Goal: Feedback & Contribution: Contribute content

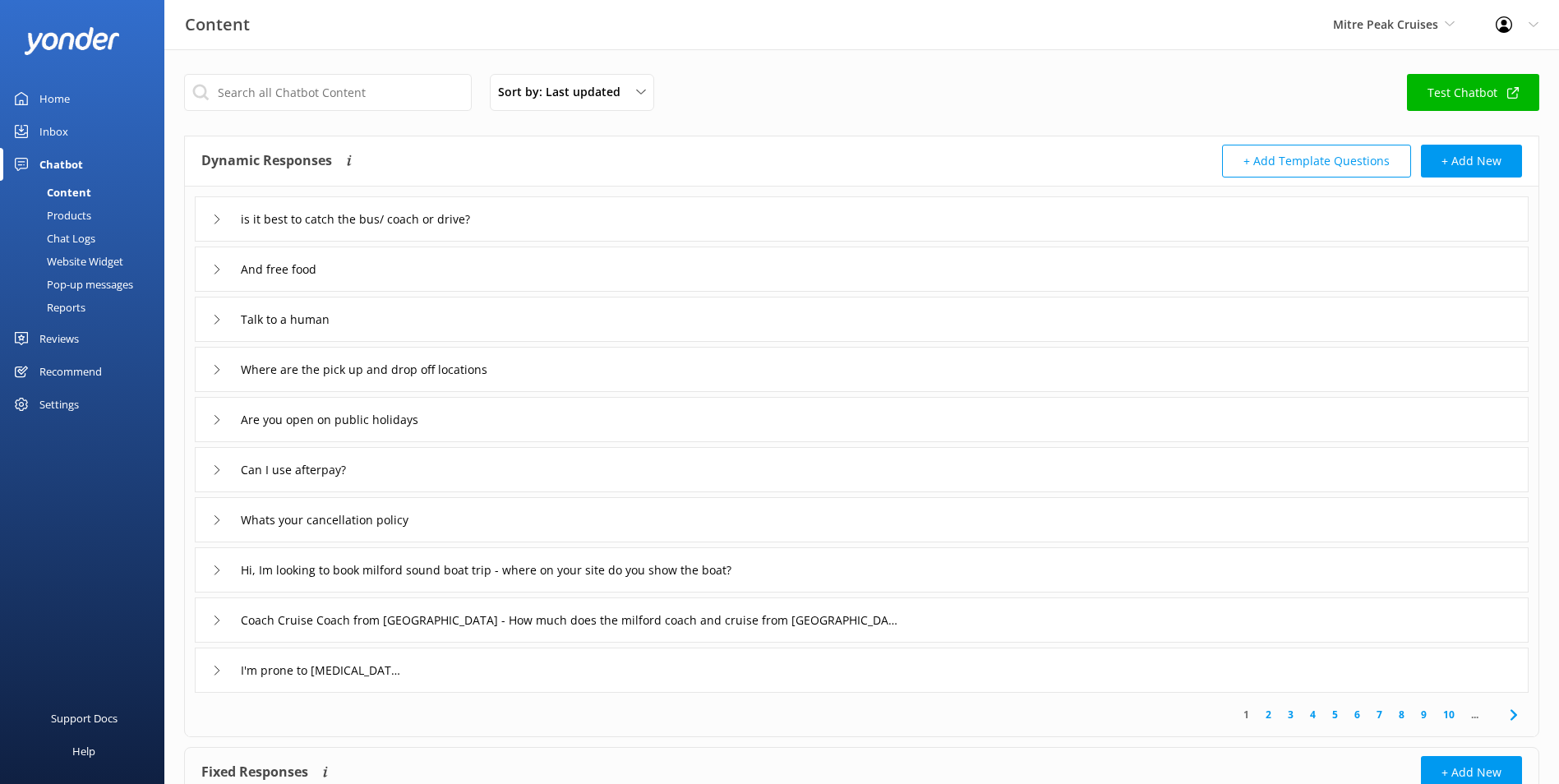
drag, startPoint x: 73, startPoint y: 136, endPoint x: 80, endPoint y: 144, distance: 10.6
click at [72, 136] on link "Inbox" at bounding box center [82, 131] width 165 height 33
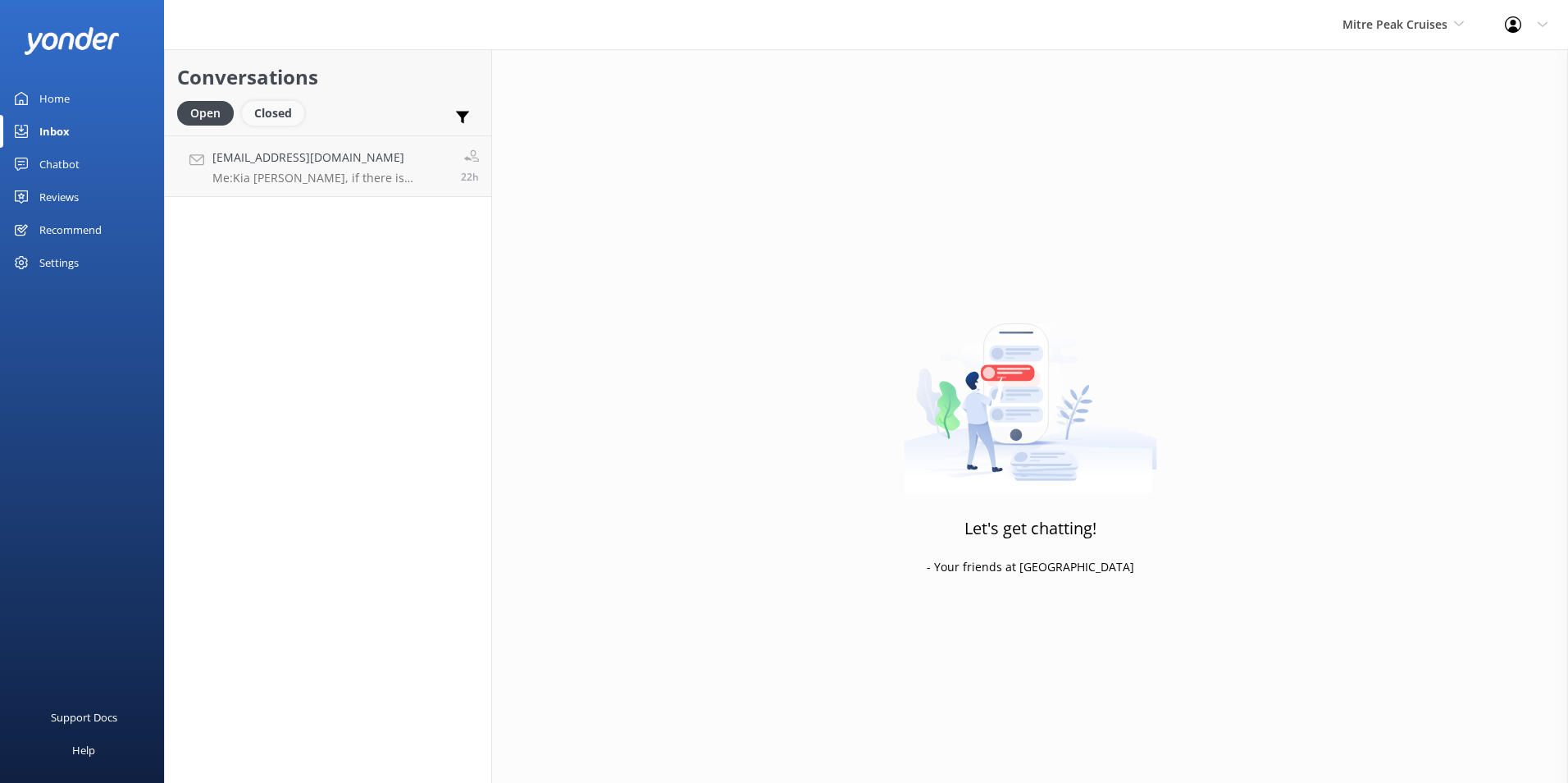
click at [284, 117] on div "Closed" at bounding box center [272, 113] width 62 height 25
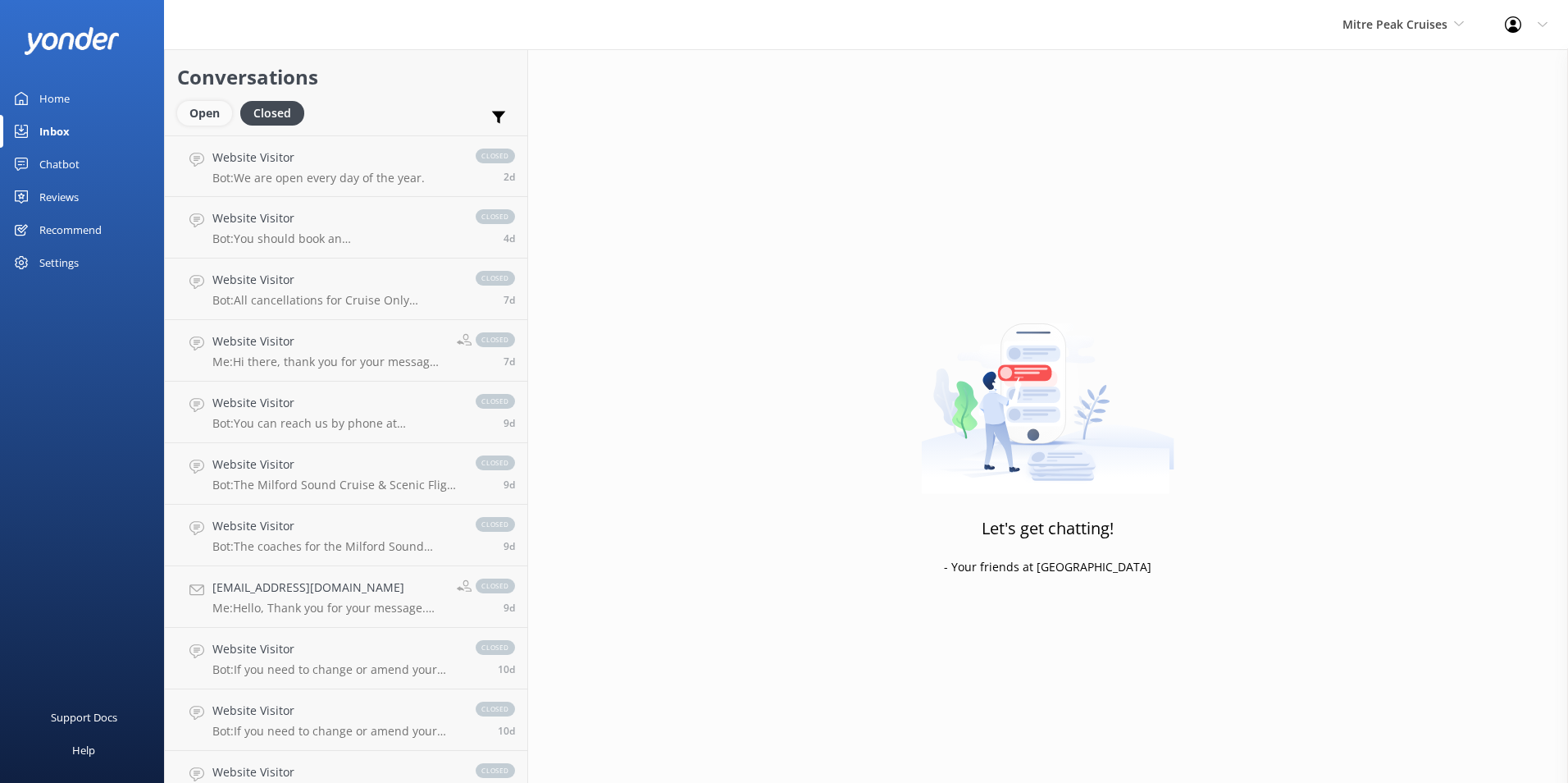
click at [225, 110] on div "Open" at bounding box center [205, 113] width 55 height 25
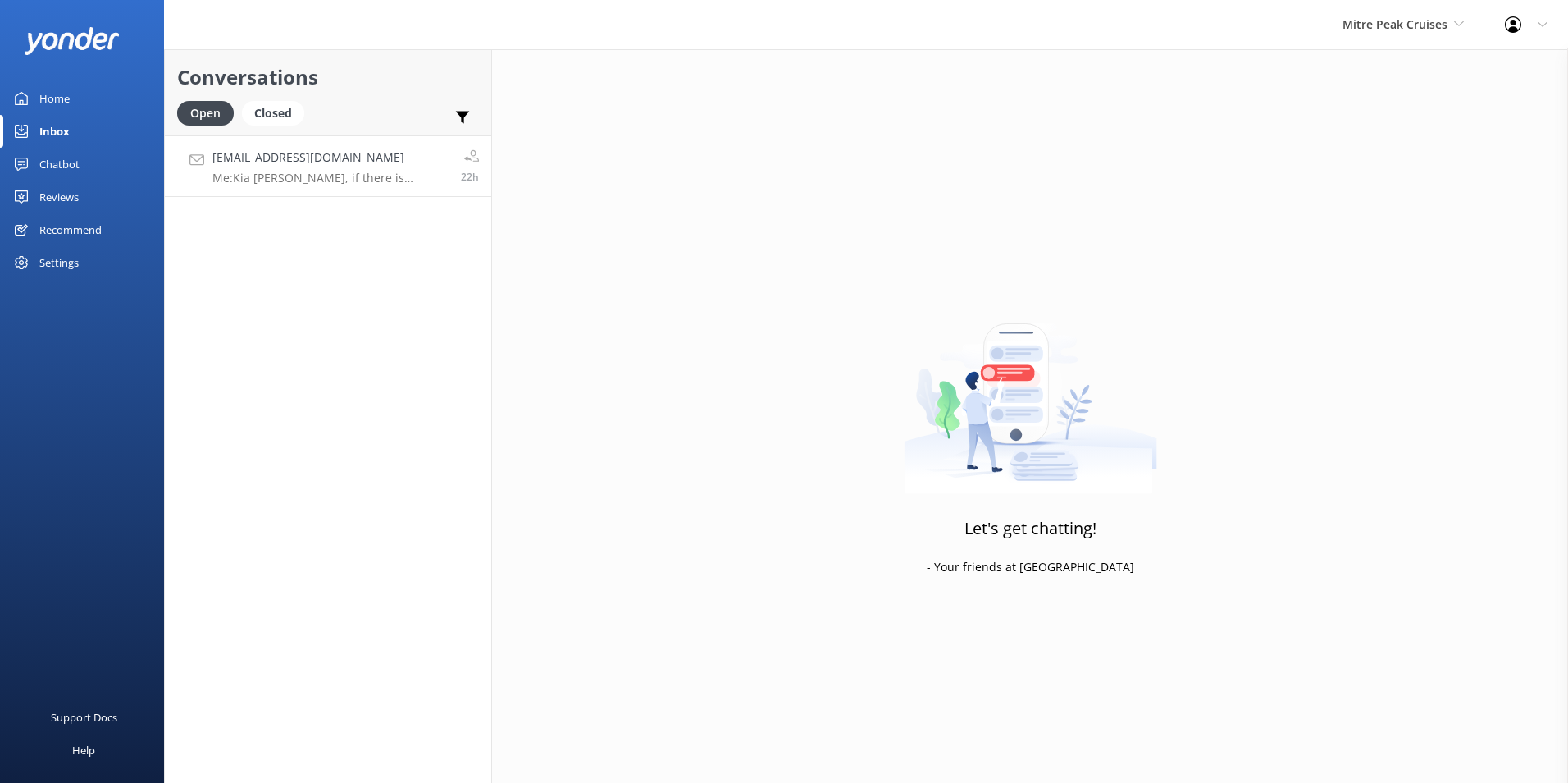
click at [267, 146] on link "[EMAIL_ADDRESS][DOMAIN_NAME] Me: Kia [PERSON_NAME], if there is availability on…" at bounding box center [329, 166] width 327 height 62
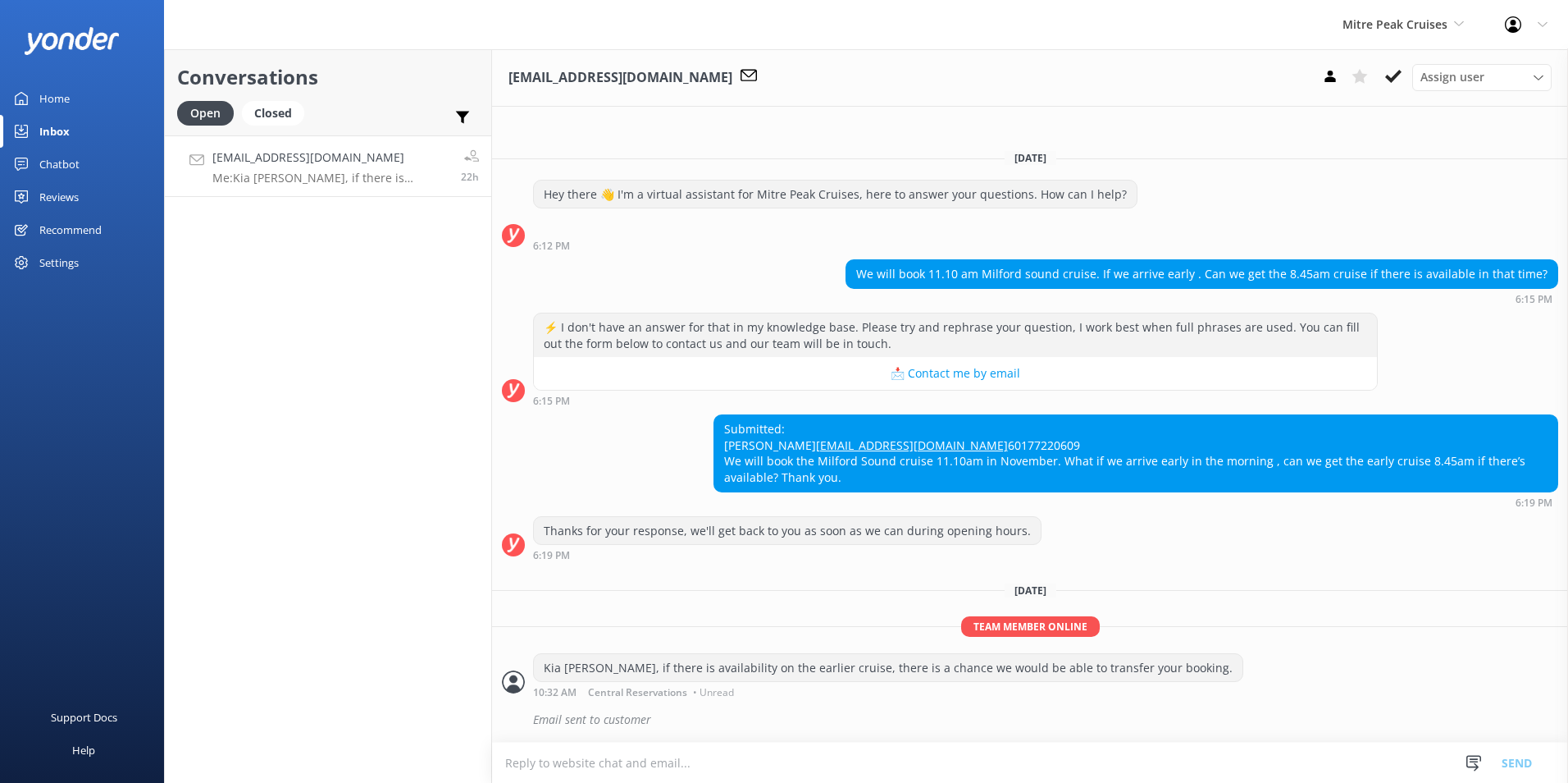
scroll to position [3, 0]
click at [1503, 82] on div "Assign user" at bounding box center [1481, 76] width 131 height 18
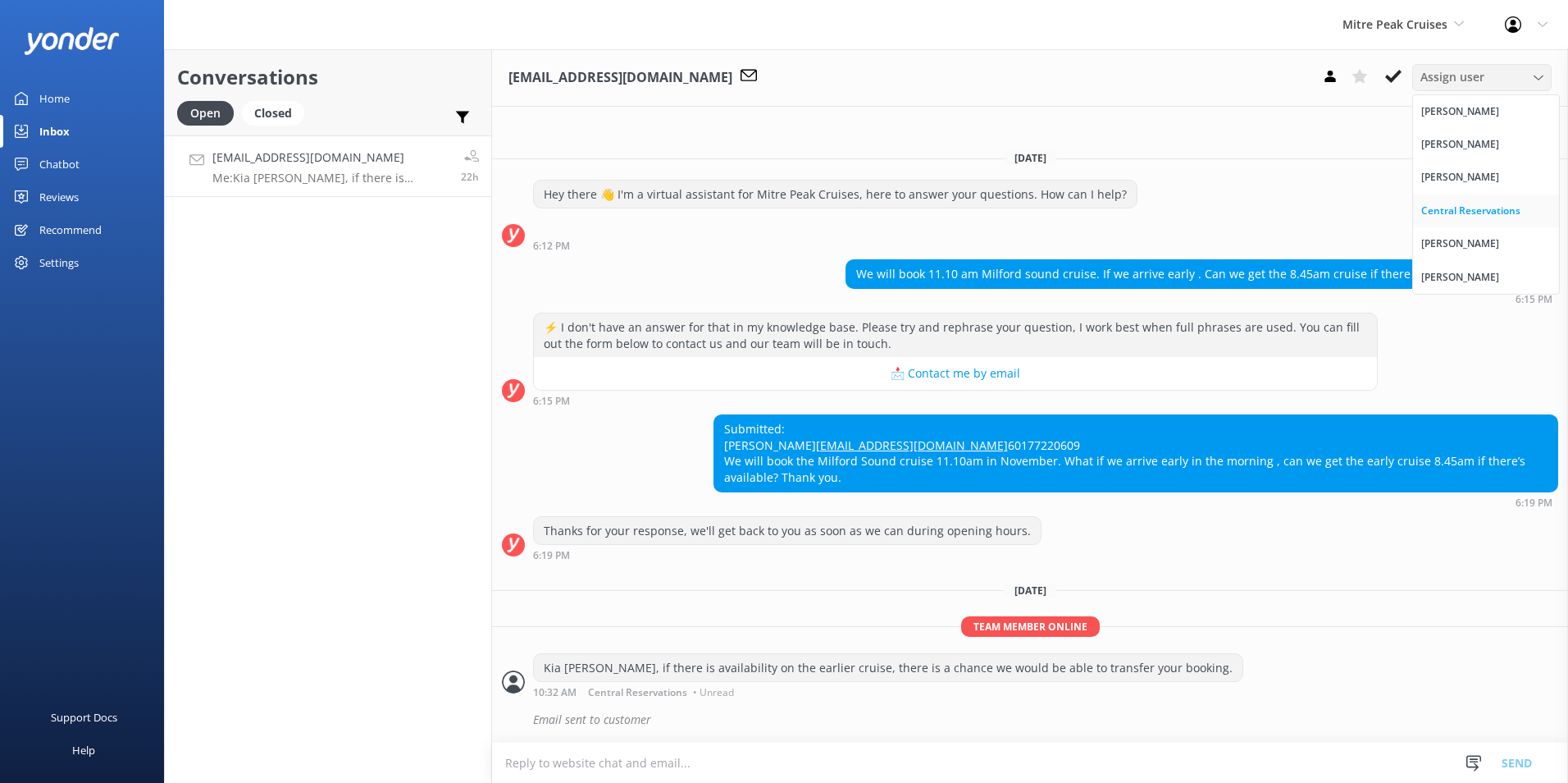
click at [1478, 205] on div "Central Reservations" at bounding box center [1470, 211] width 99 height 17
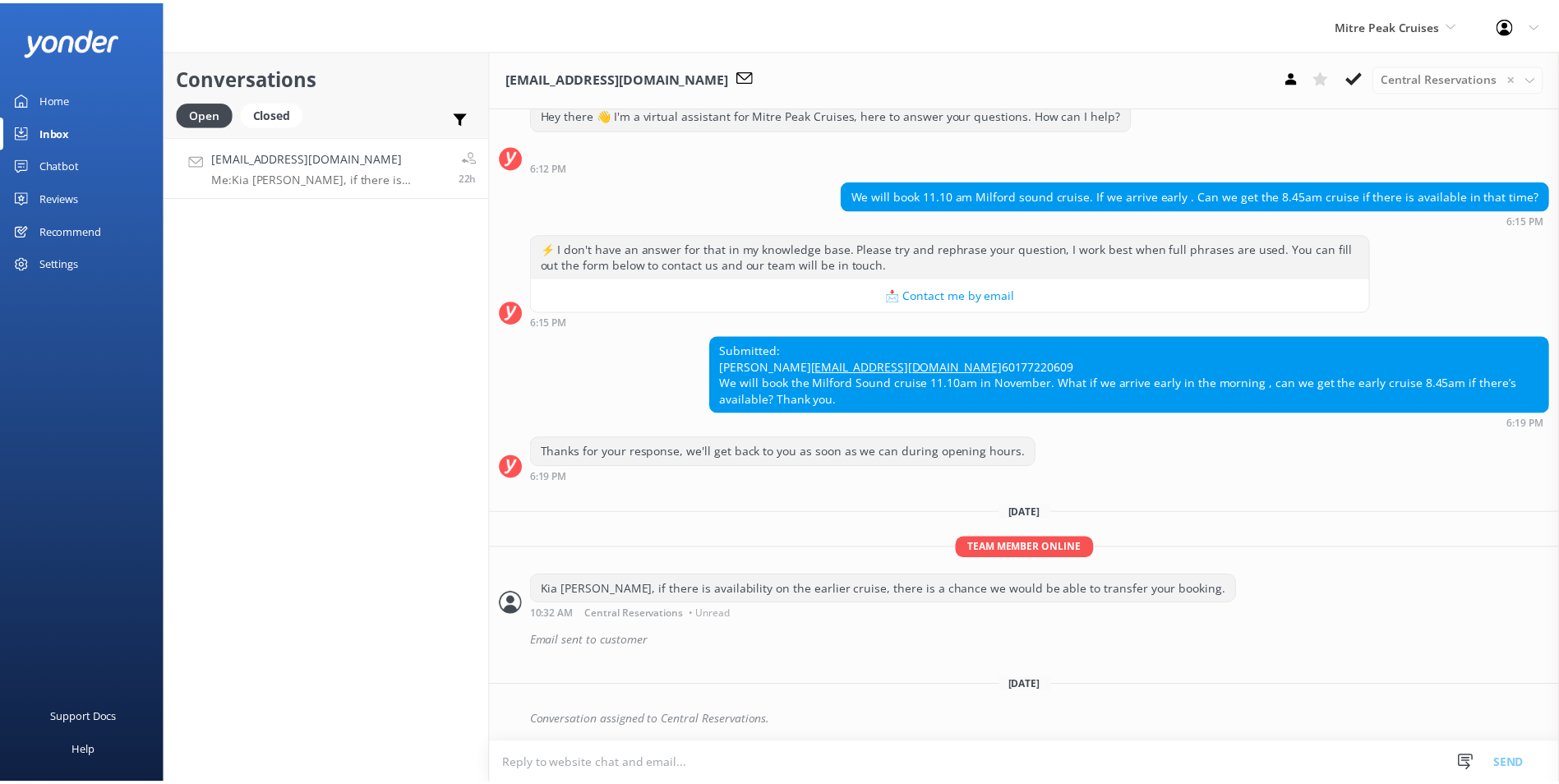
scroll to position [81, 0]
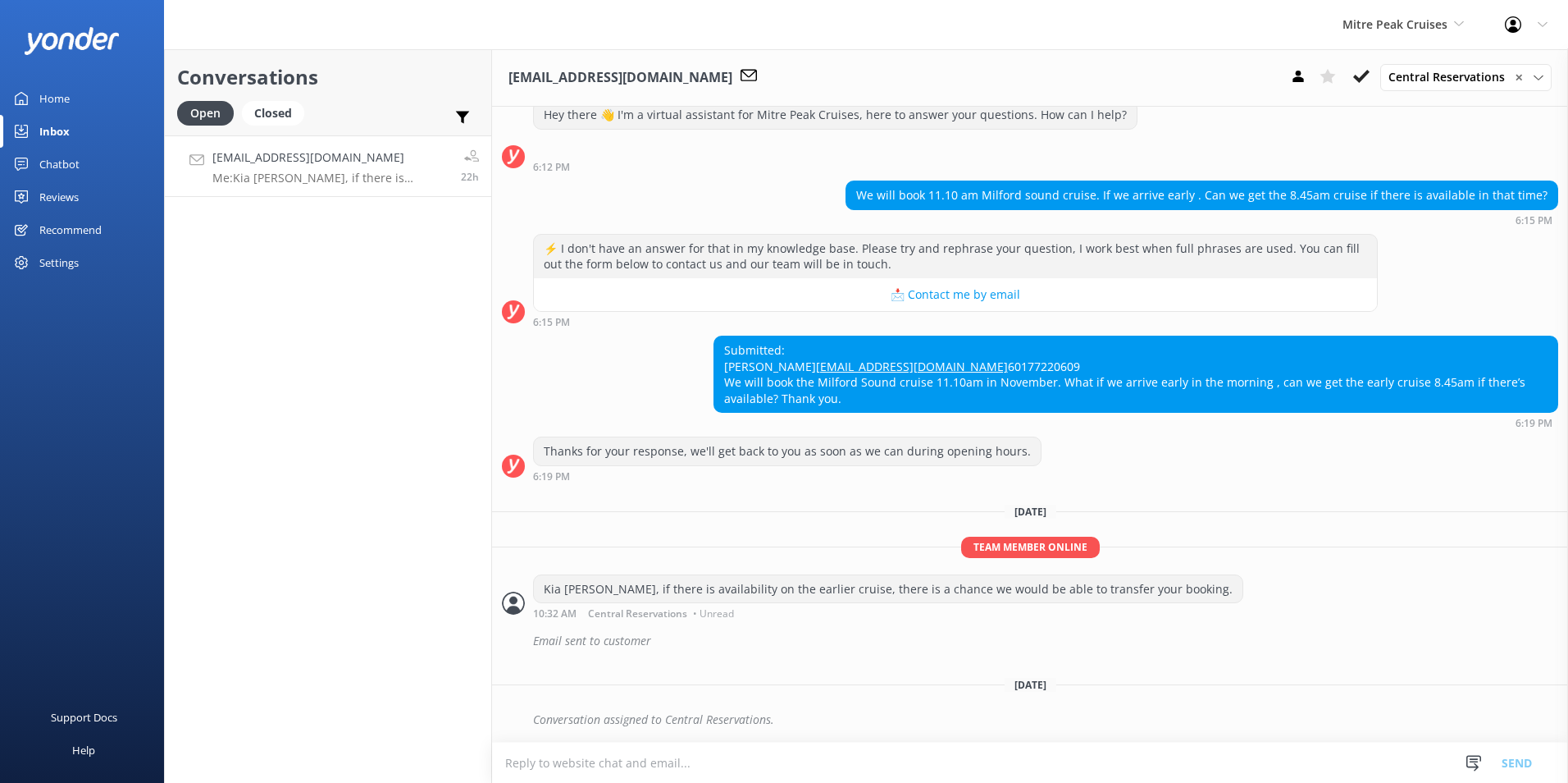
click at [1451, 35] on div "Mitre Peak Cruises Milford Sound Scenic Flights Glacier Helicopters The Helicop…" at bounding box center [1403, 25] width 163 height 49
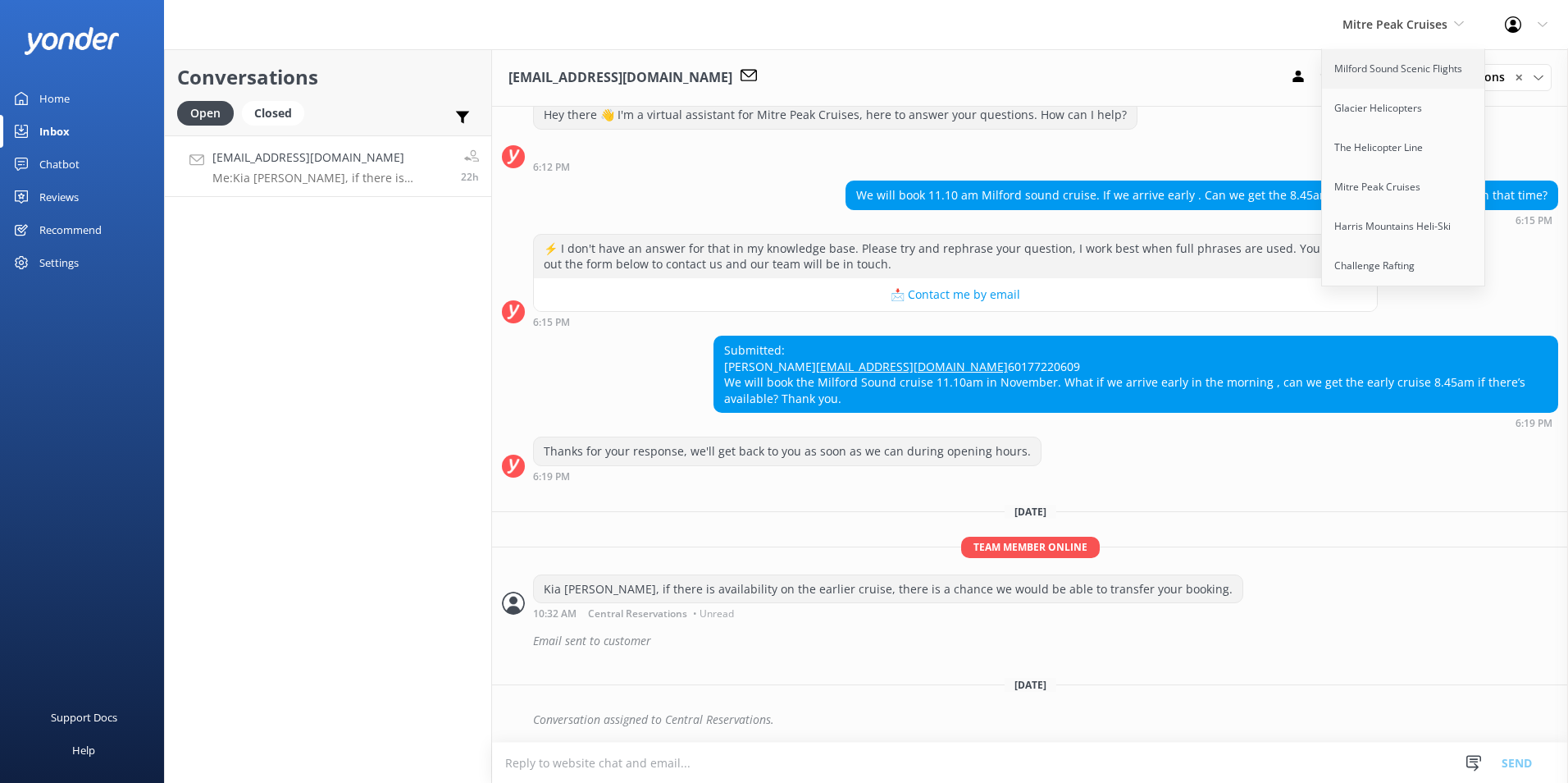
click at [1428, 70] on link "Milford Sound Scenic Flights" at bounding box center [1404, 69] width 164 height 40
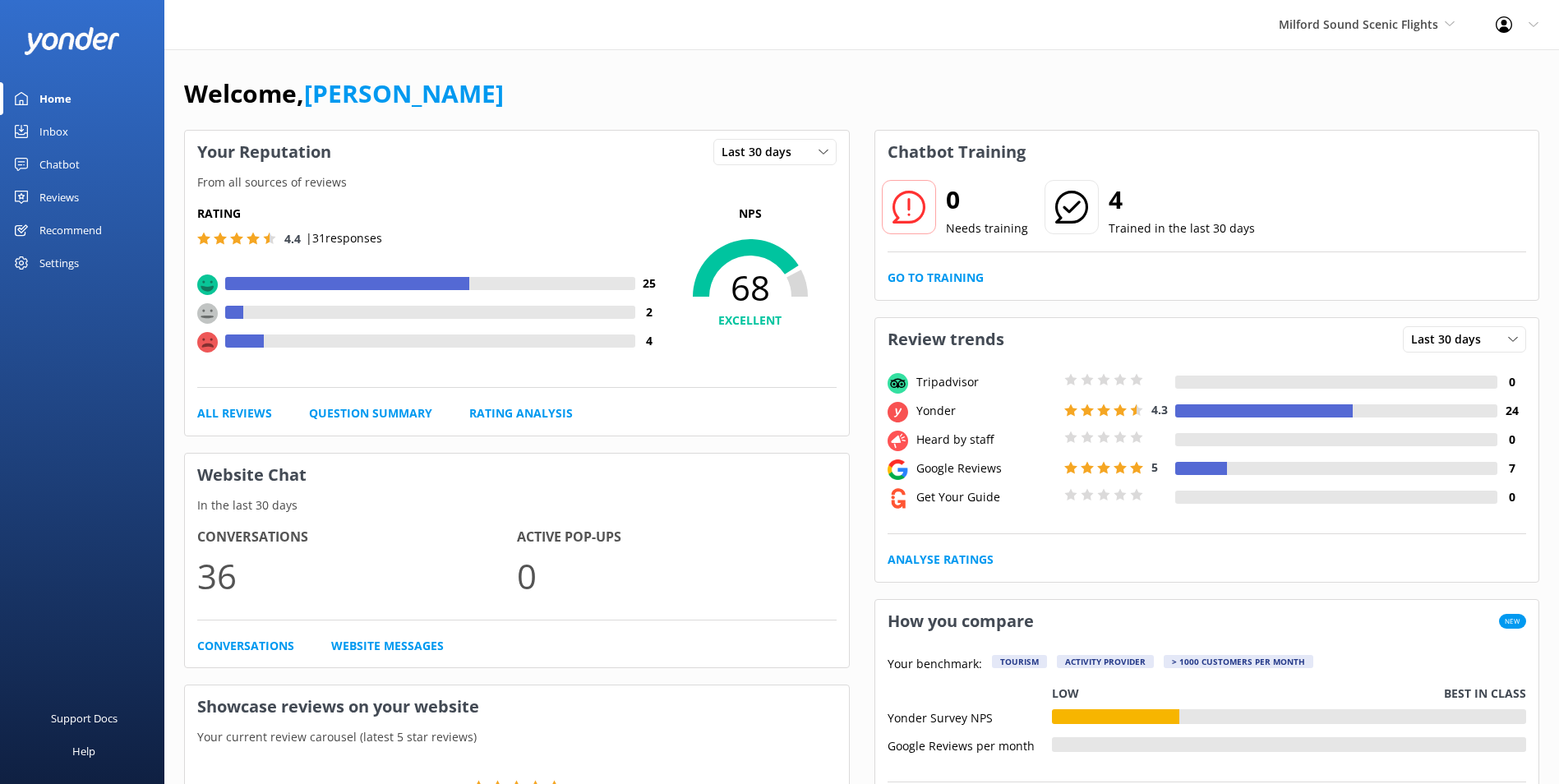
click at [55, 100] on div "Home" at bounding box center [55, 98] width 32 height 33
drag, startPoint x: 1423, startPoint y: 36, endPoint x: 1416, endPoint y: 43, distance: 9.9
click at [1422, 37] on div "Milford Sound Scenic Flights [GEOGRAPHIC_DATA] Scenic Flights Glacier Helicopte…" at bounding box center [1366, 25] width 217 height 49
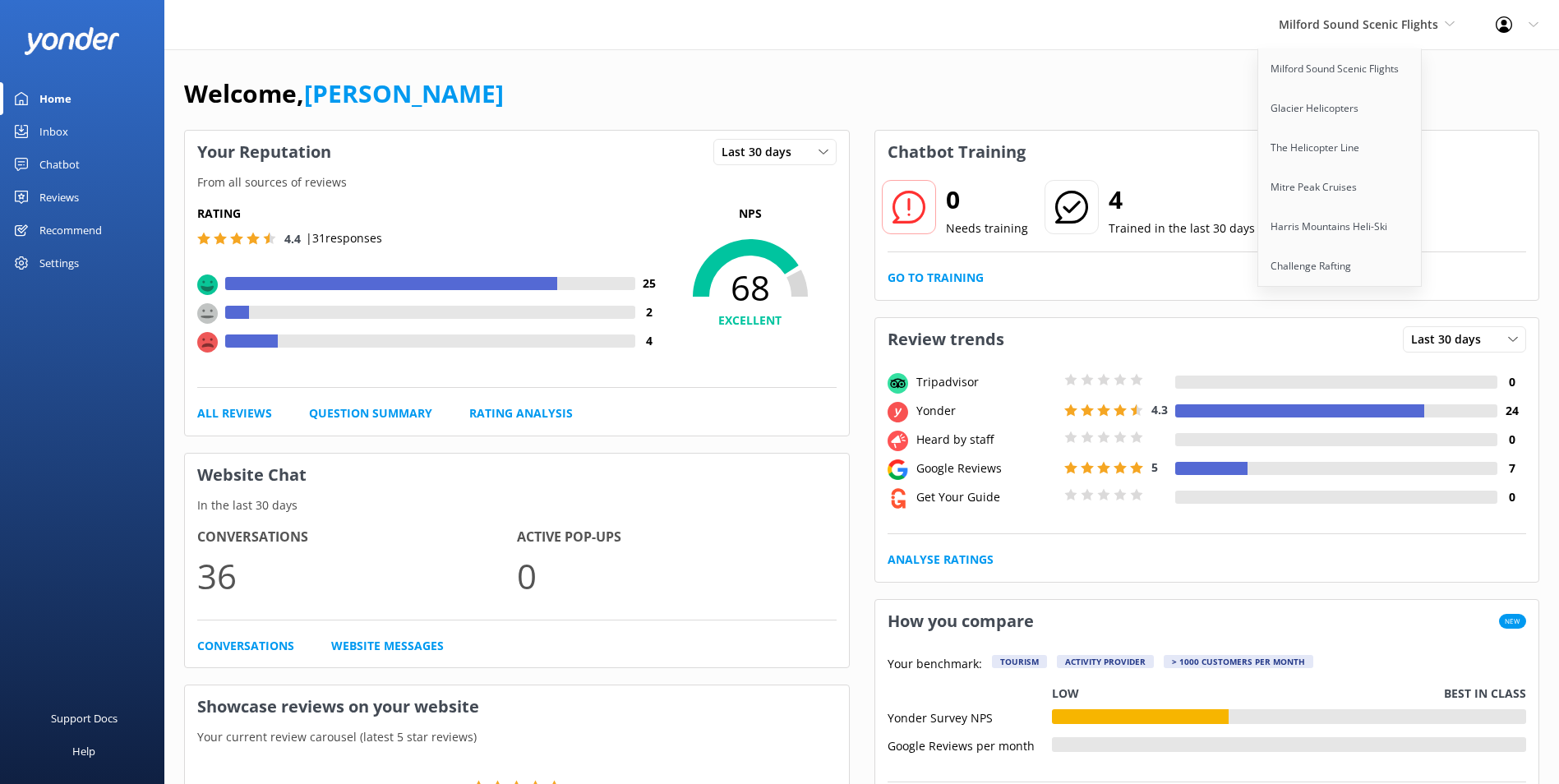
click at [77, 151] on div "Chatbot" at bounding box center [60, 164] width 40 height 33
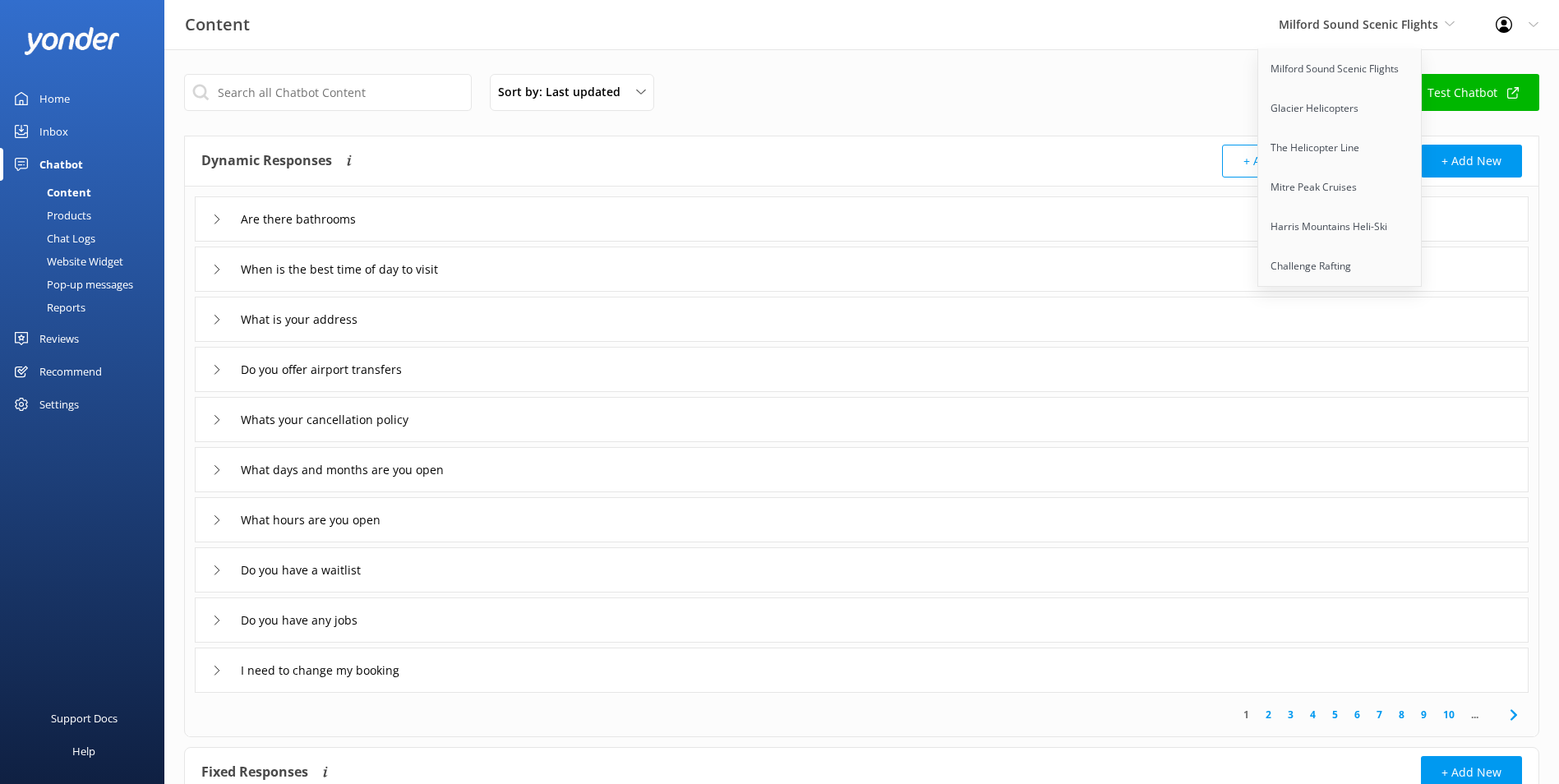
click at [85, 142] on link "Inbox" at bounding box center [82, 131] width 165 height 33
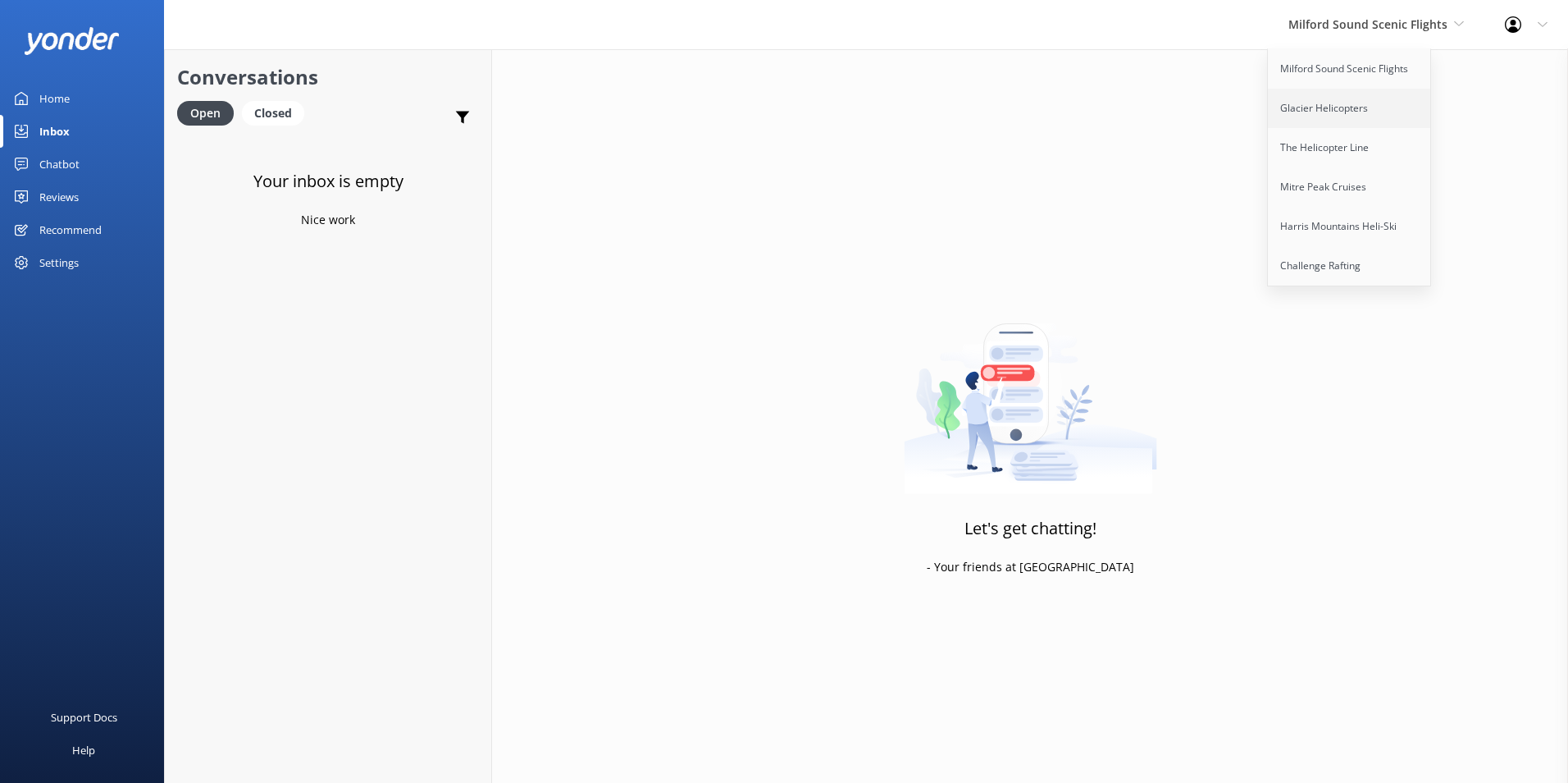
click at [1376, 100] on link "Glacier Helicopters" at bounding box center [1349, 108] width 164 height 40
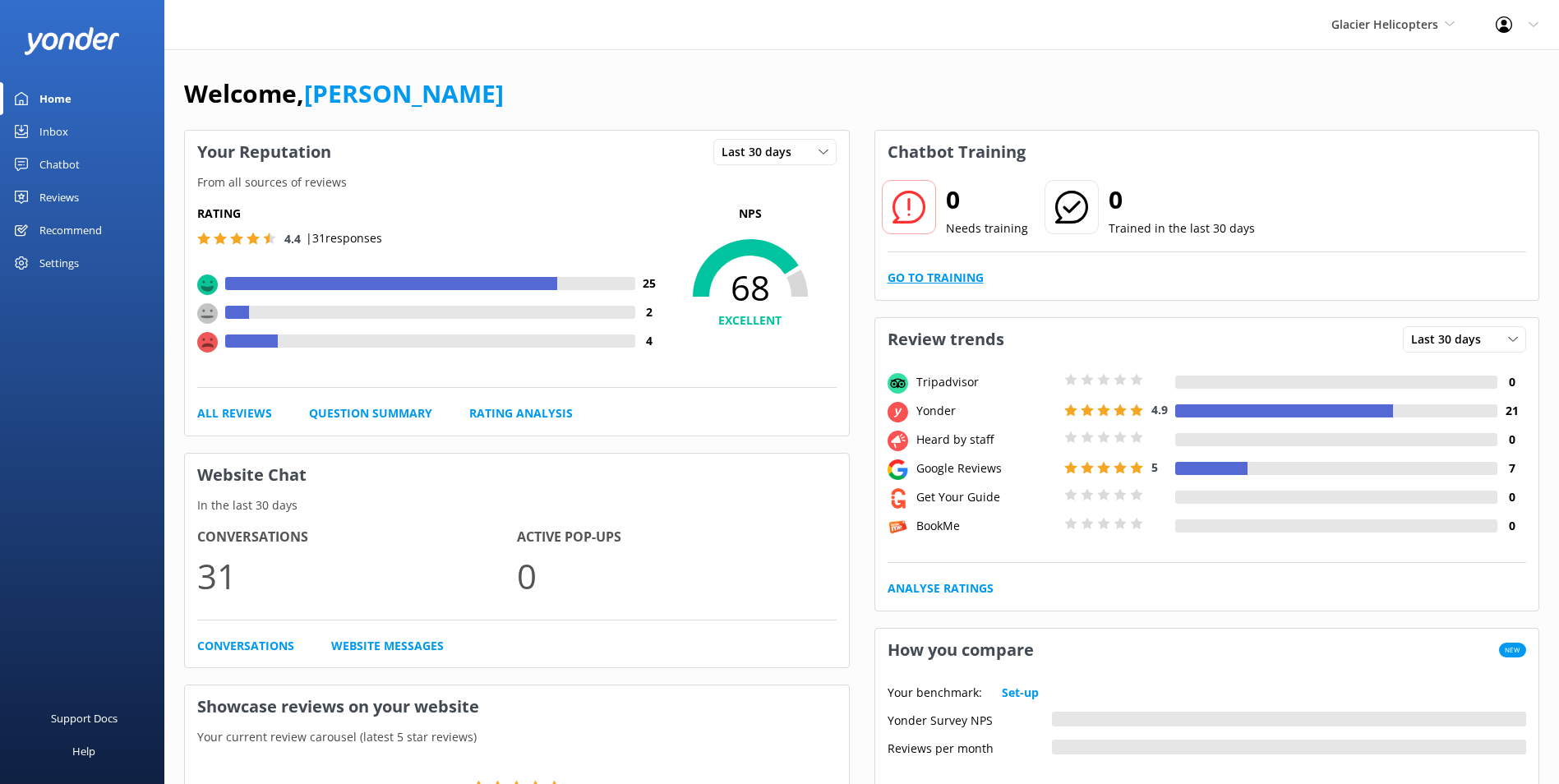
click at [967, 276] on link "Go to Training" at bounding box center [935, 277] width 96 height 18
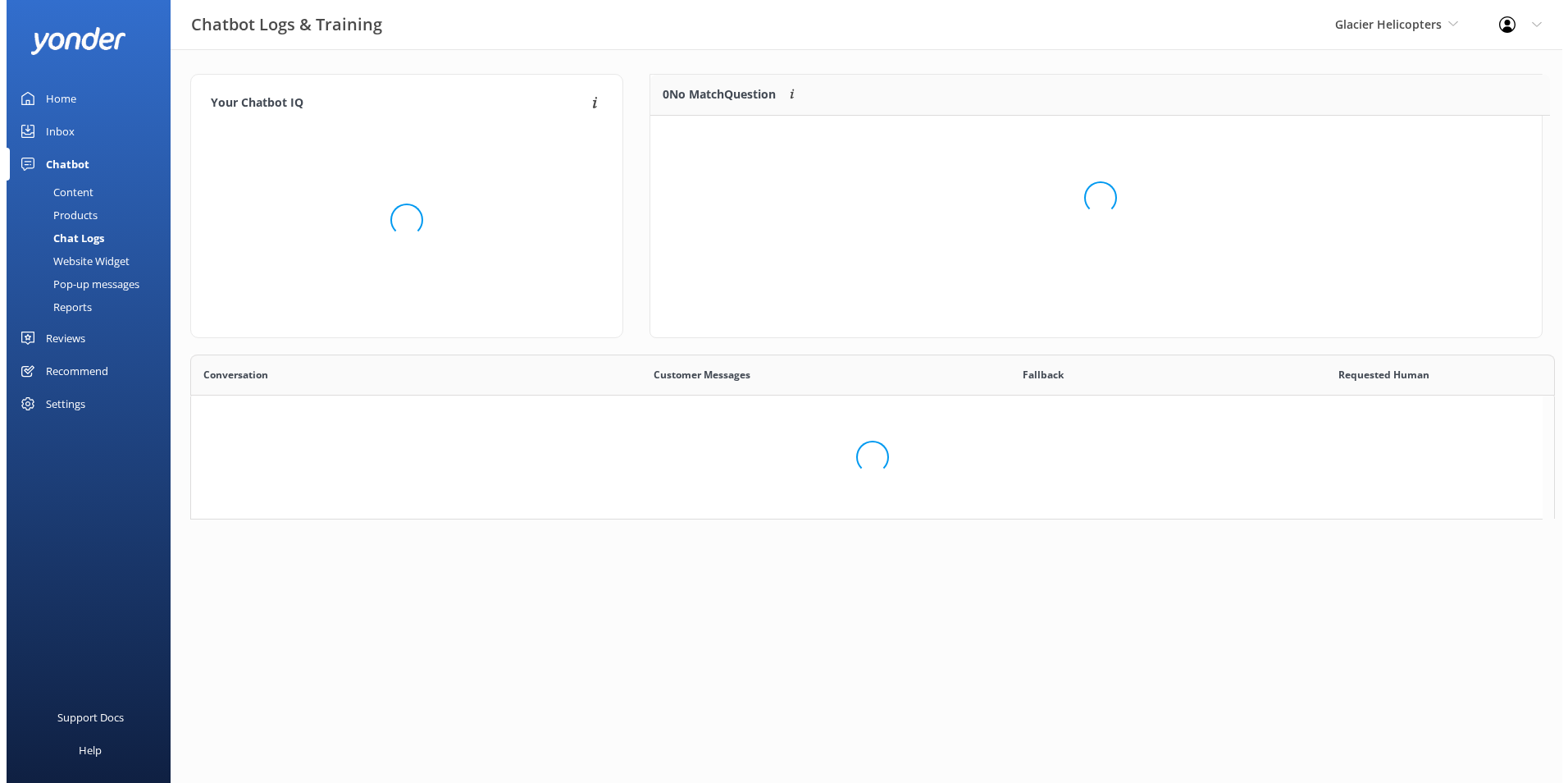
scroll to position [13, 13]
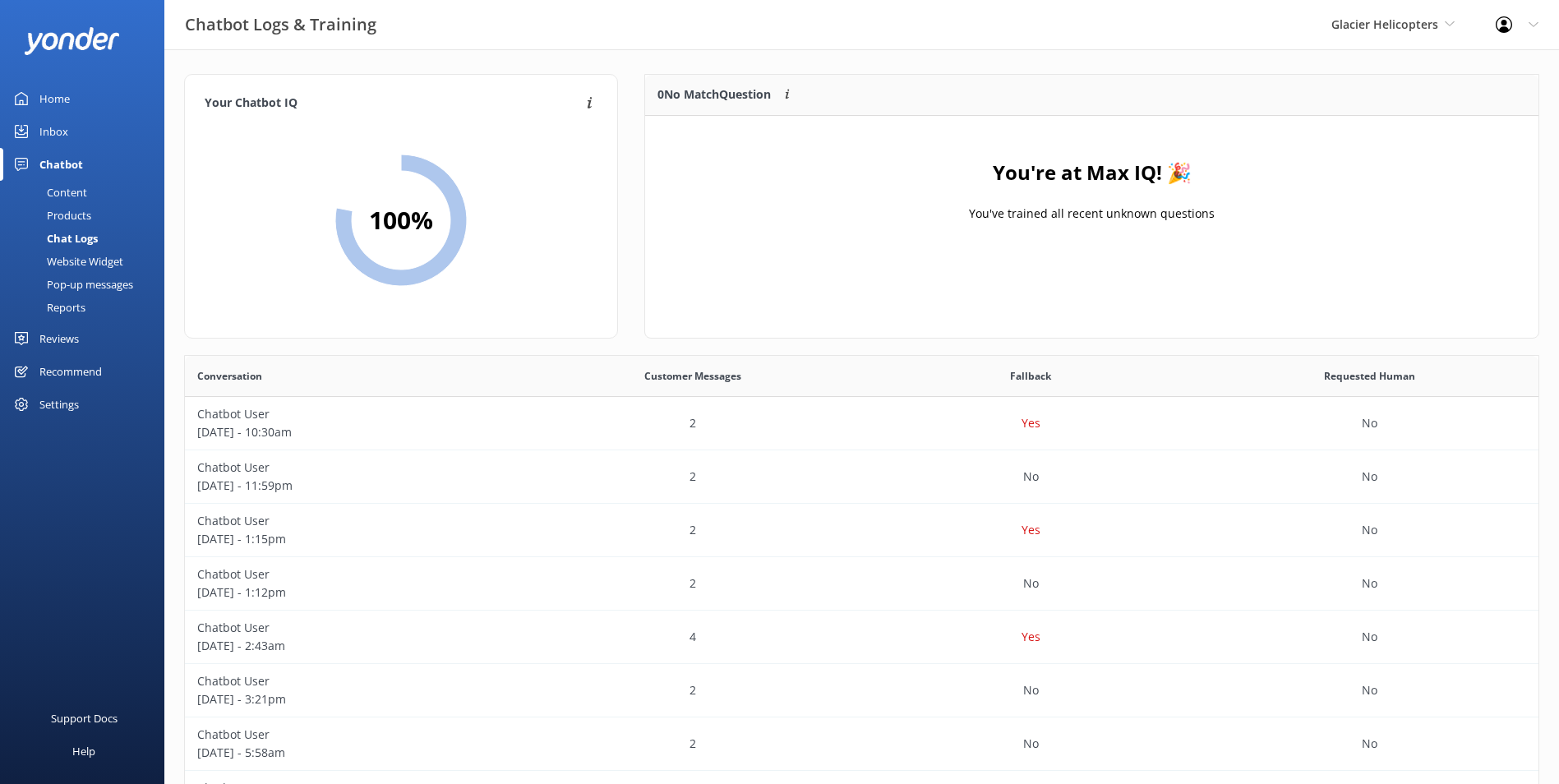
click at [52, 134] on div "Inbox" at bounding box center [54, 131] width 29 height 33
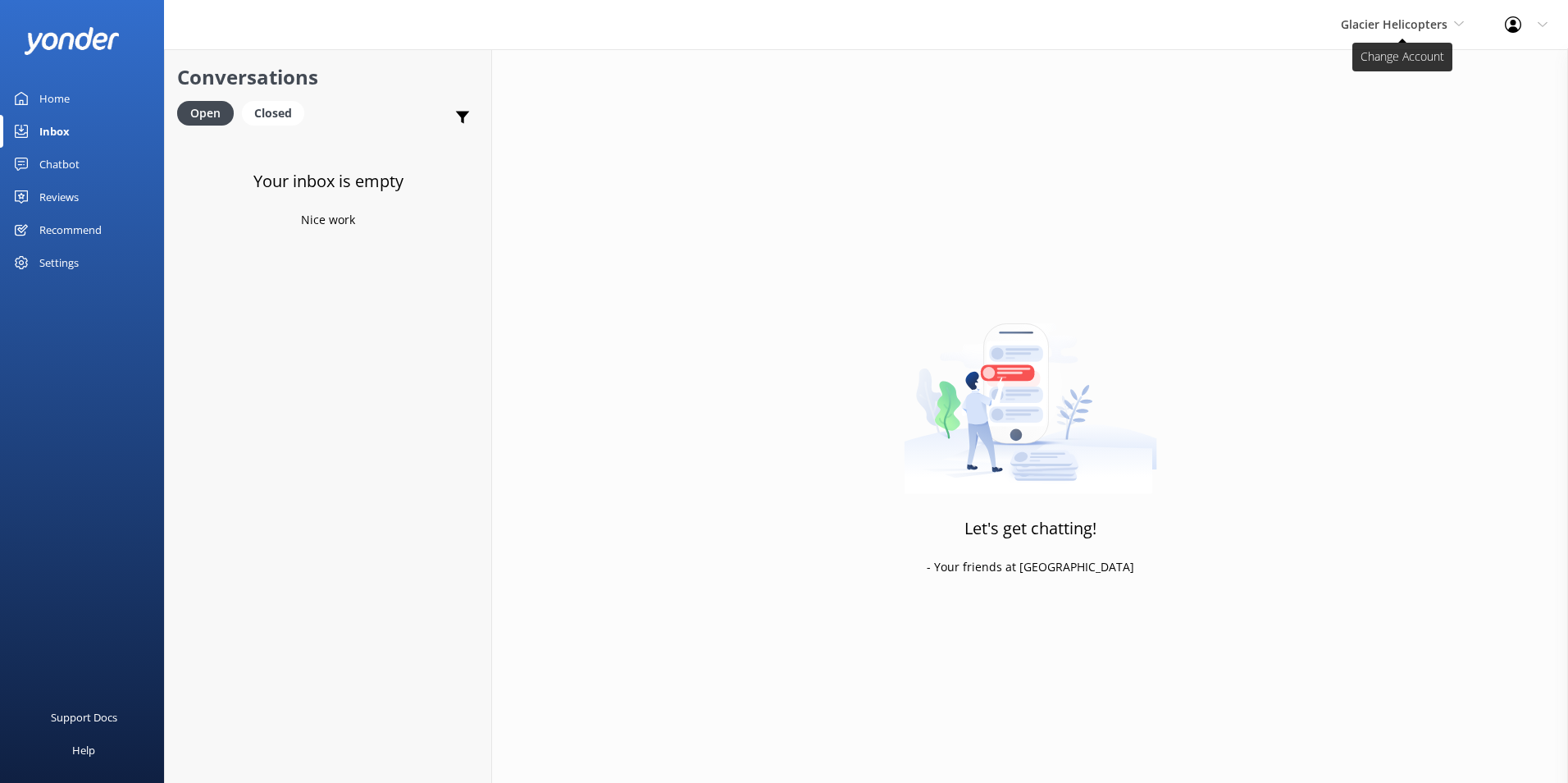
click at [1430, 33] on span "Glacier Helicopters" at bounding box center [1402, 25] width 123 height 18
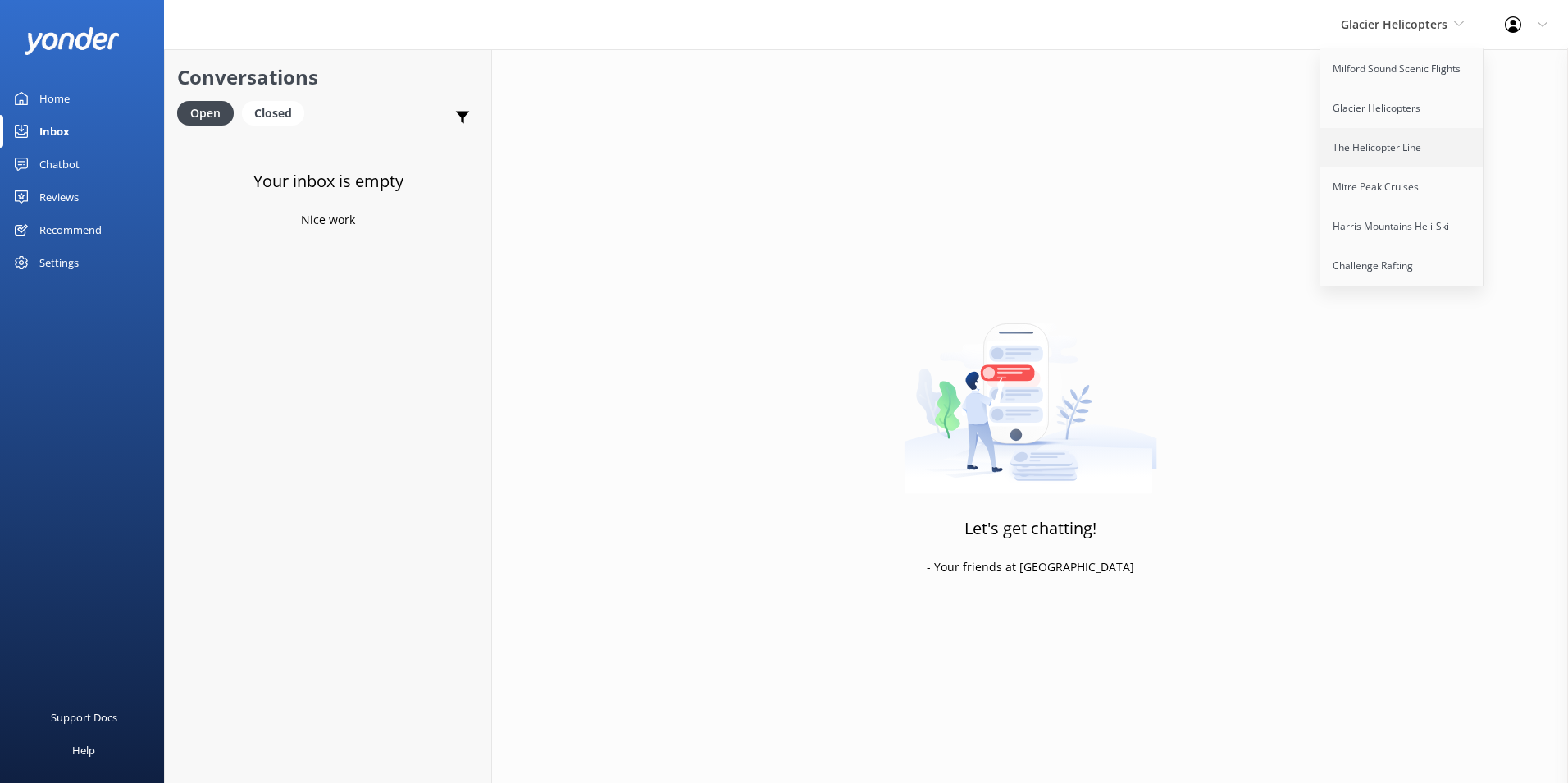
click at [1393, 139] on link "The Helicopter Line" at bounding box center [1402, 148] width 164 height 40
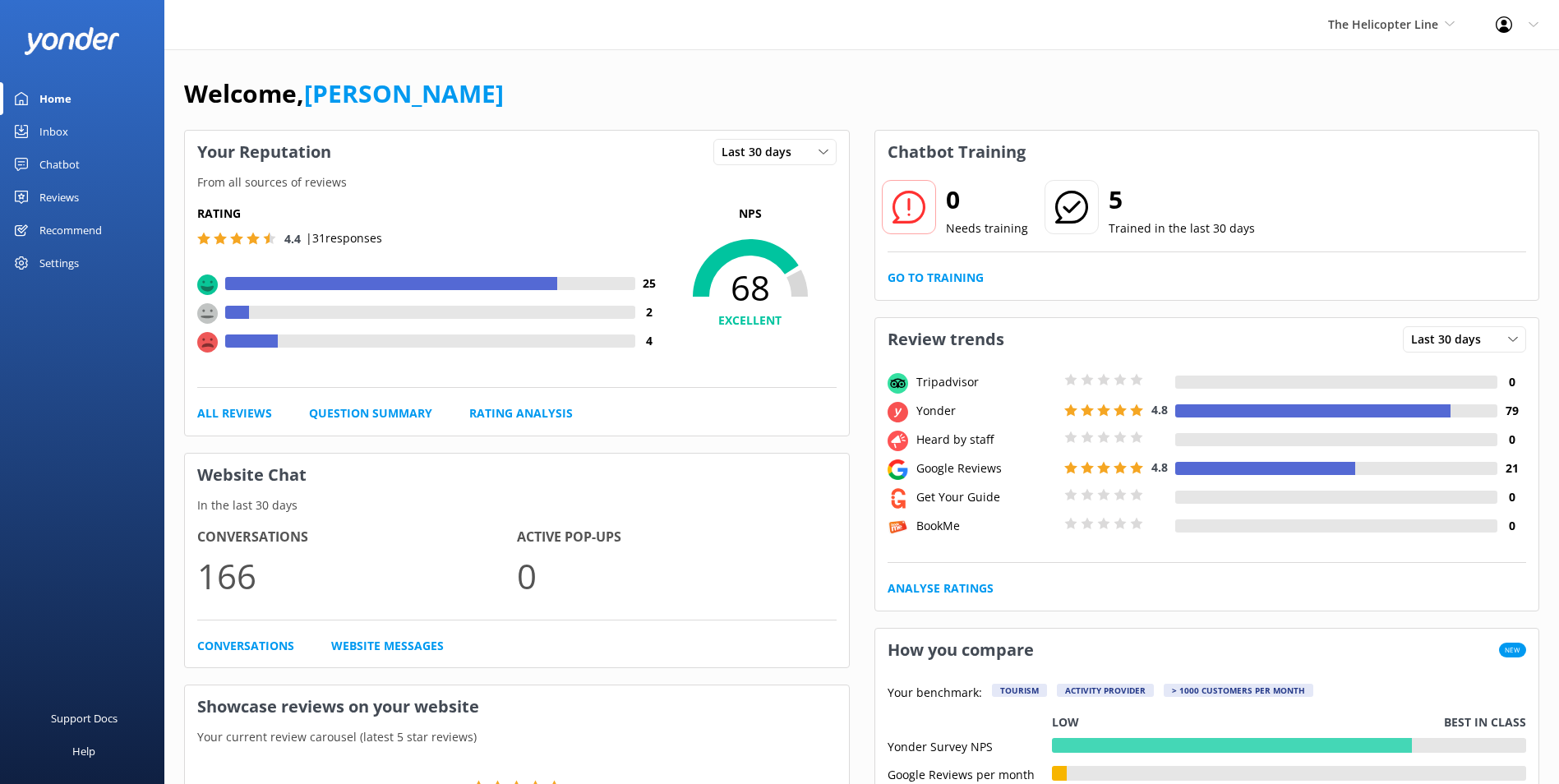
click at [87, 163] on link "Chatbot" at bounding box center [82, 164] width 165 height 33
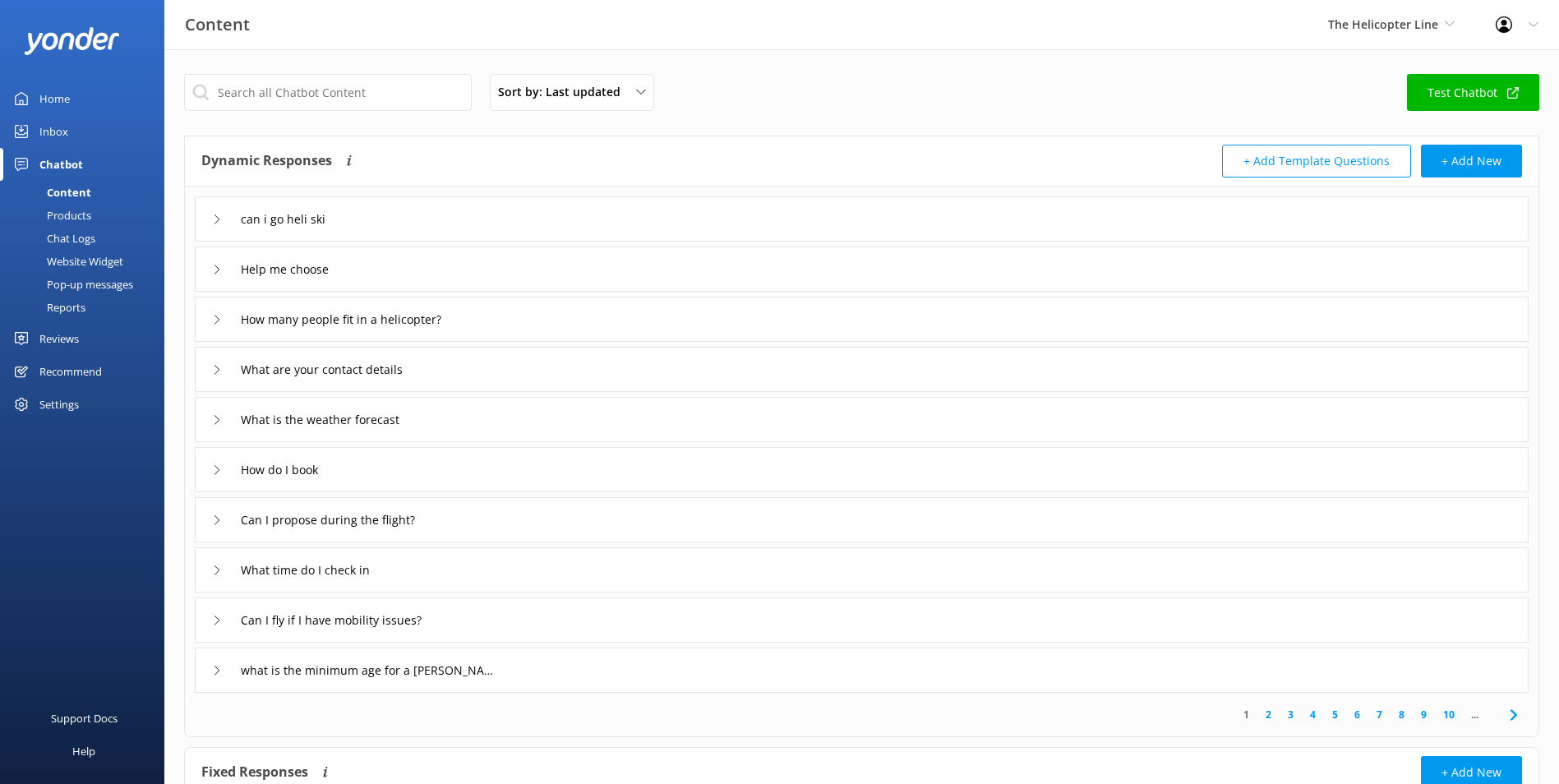
click at [68, 128] on div "Inbox" at bounding box center [54, 131] width 29 height 33
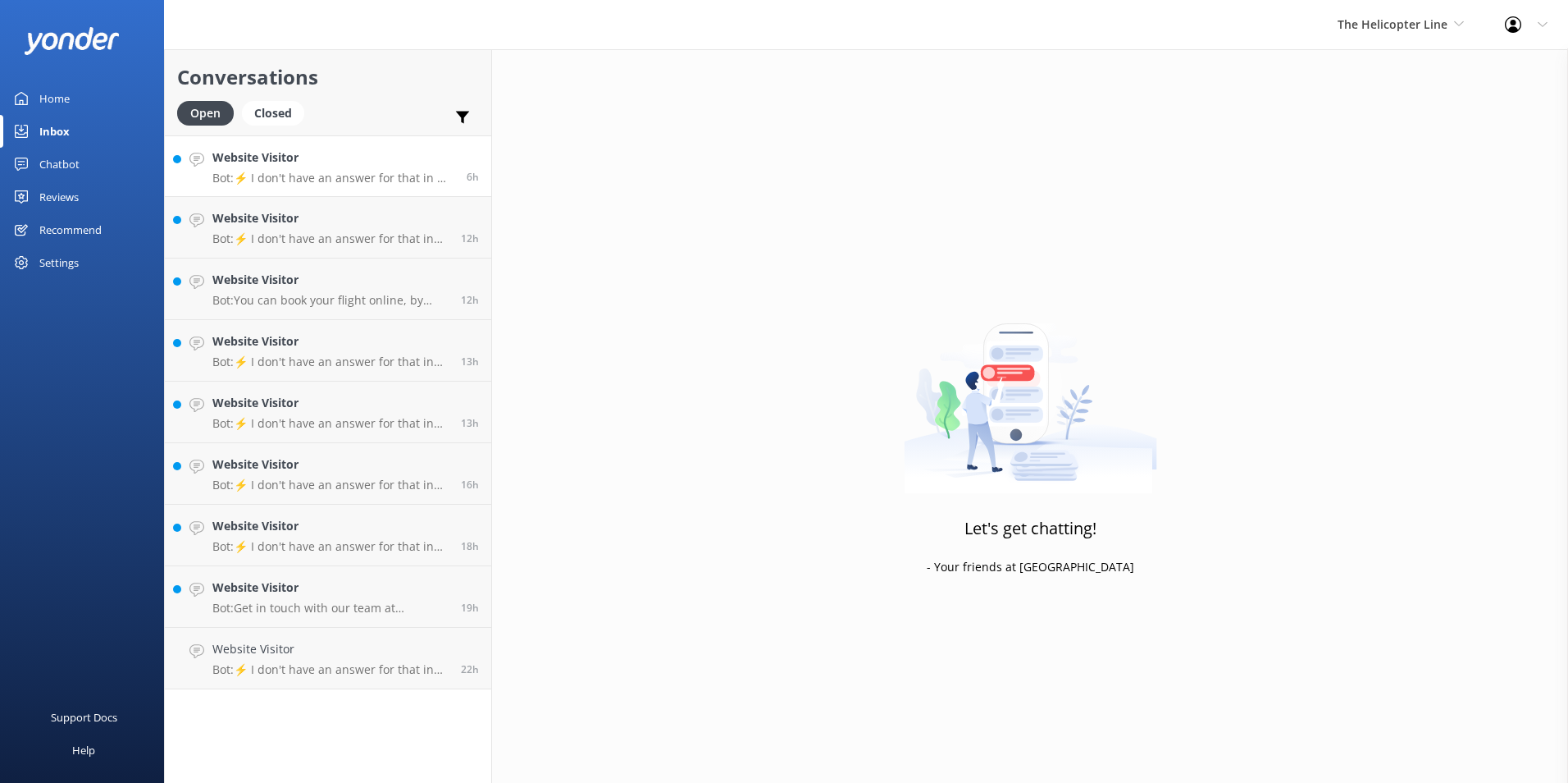
click at [376, 163] on h4 "Website Visitor" at bounding box center [333, 157] width 242 height 18
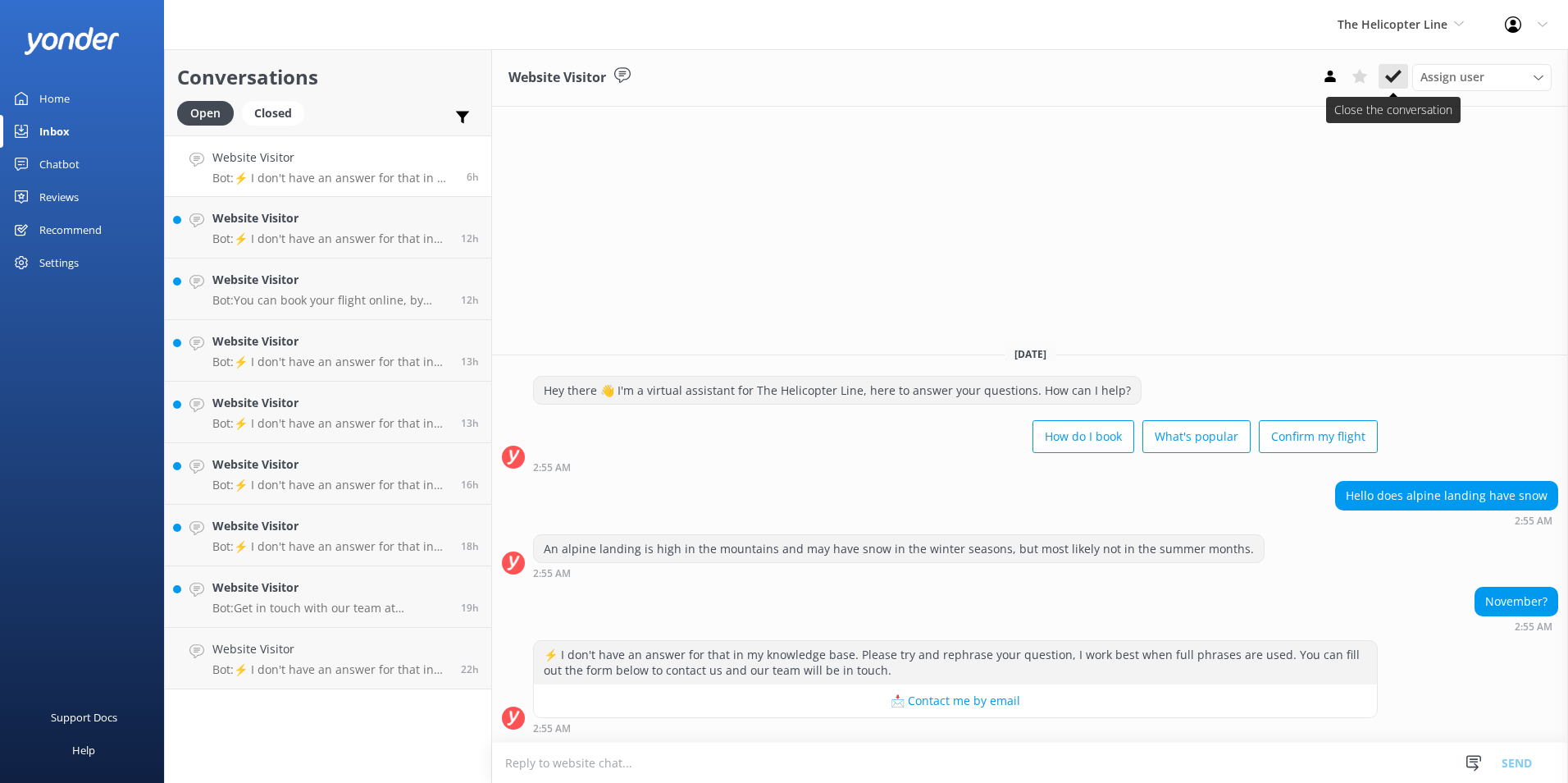
click at [1400, 80] on icon at bounding box center [1393, 76] width 17 height 17
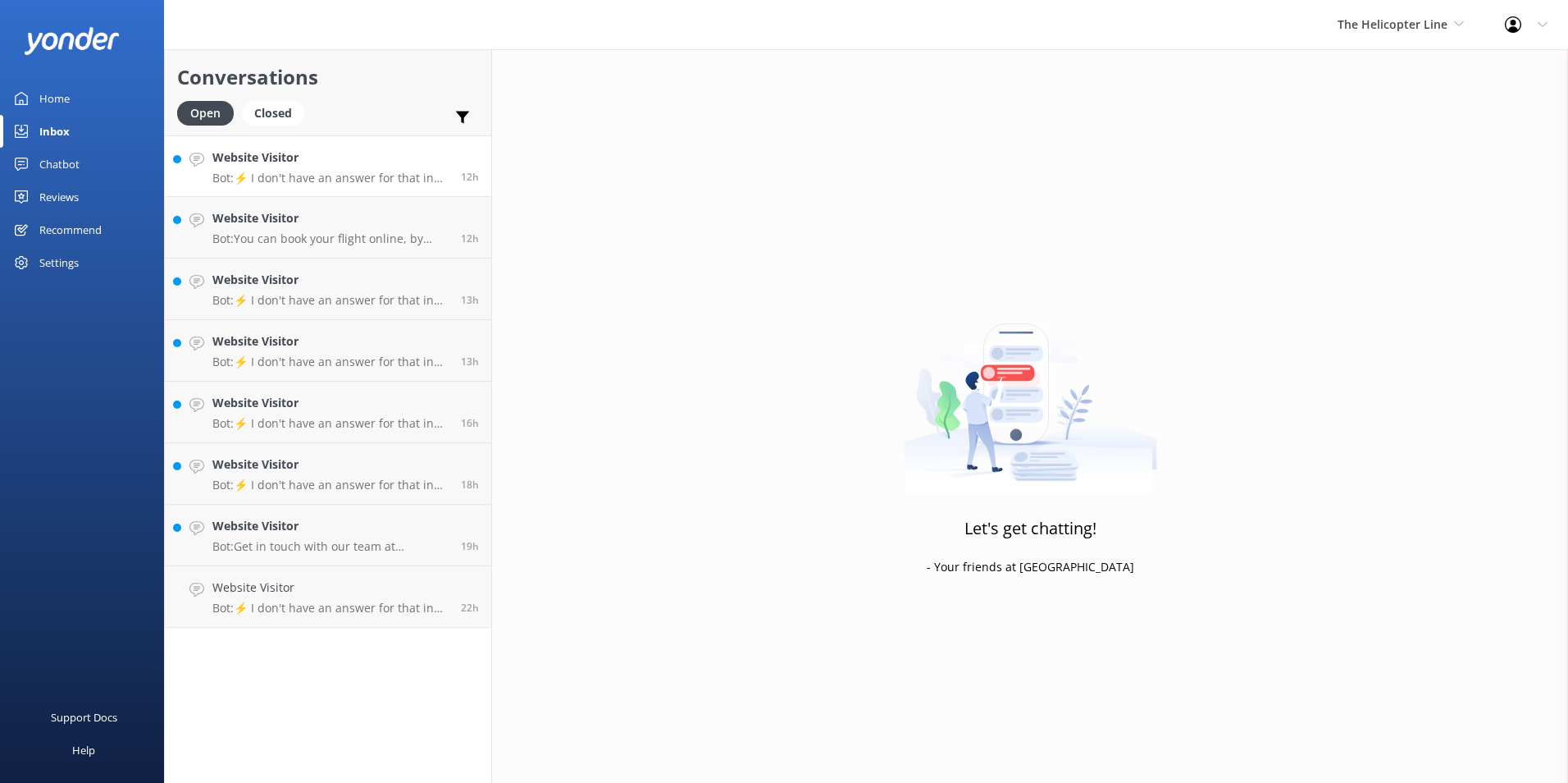
click at [362, 156] on h4 "Website Visitor" at bounding box center [330, 157] width 236 height 18
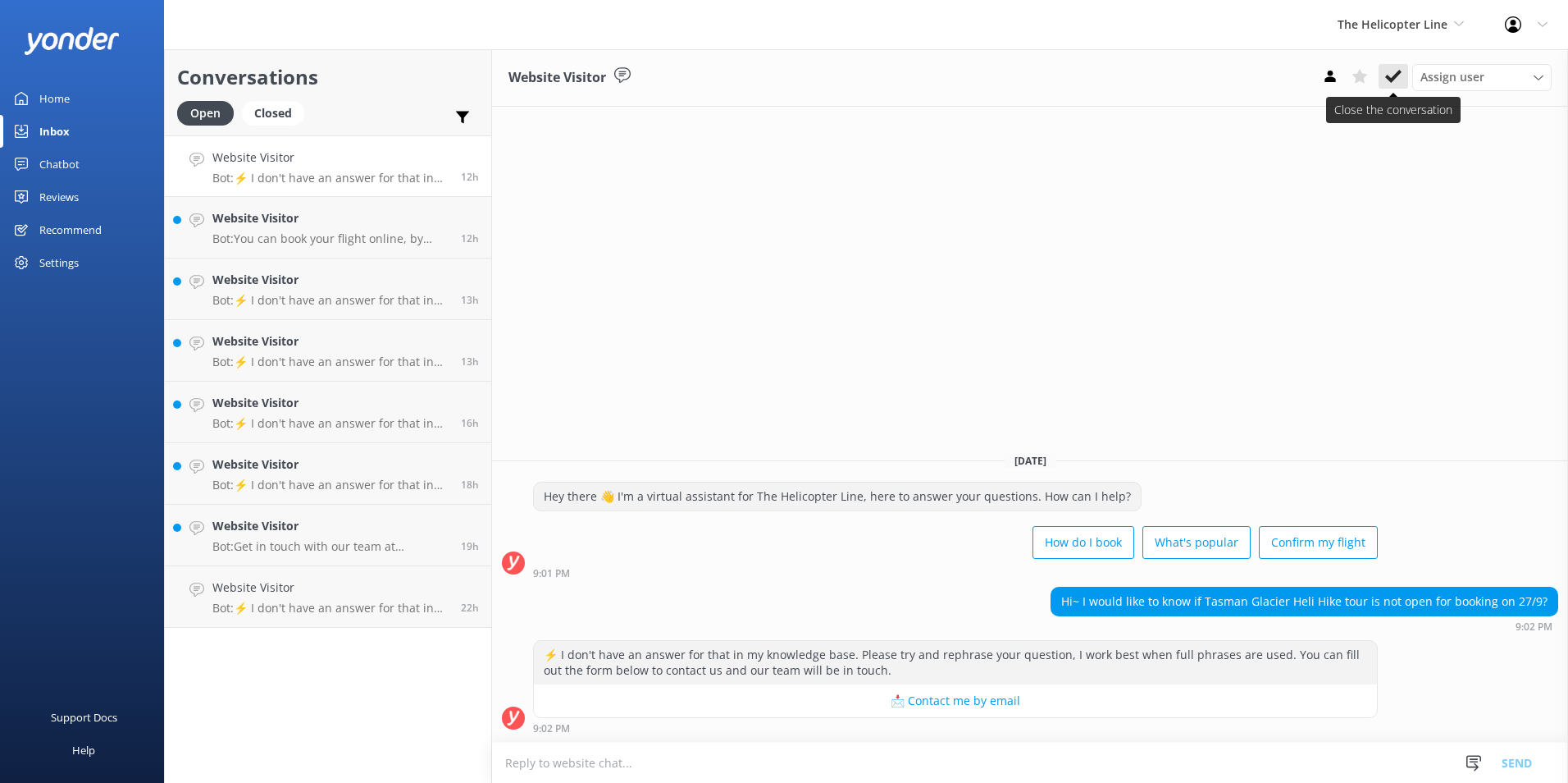
click at [1400, 71] on icon at bounding box center [1393, 76] width 17 height 17
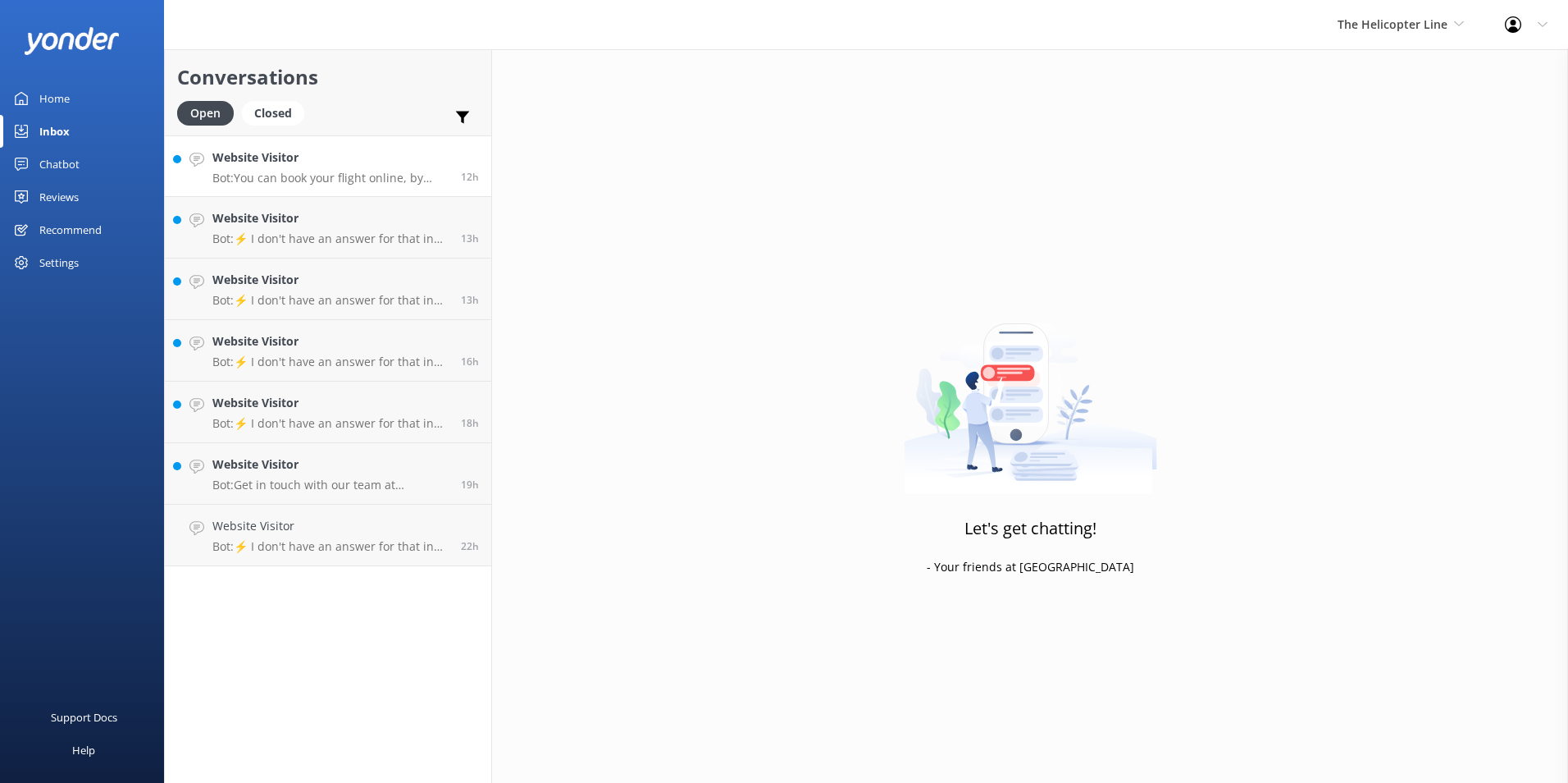
click at [390, 178] on p "Bot: You can book your flight online, by phone, or via email. View availability…" at bounding box center [330, 178] width 236 height 15
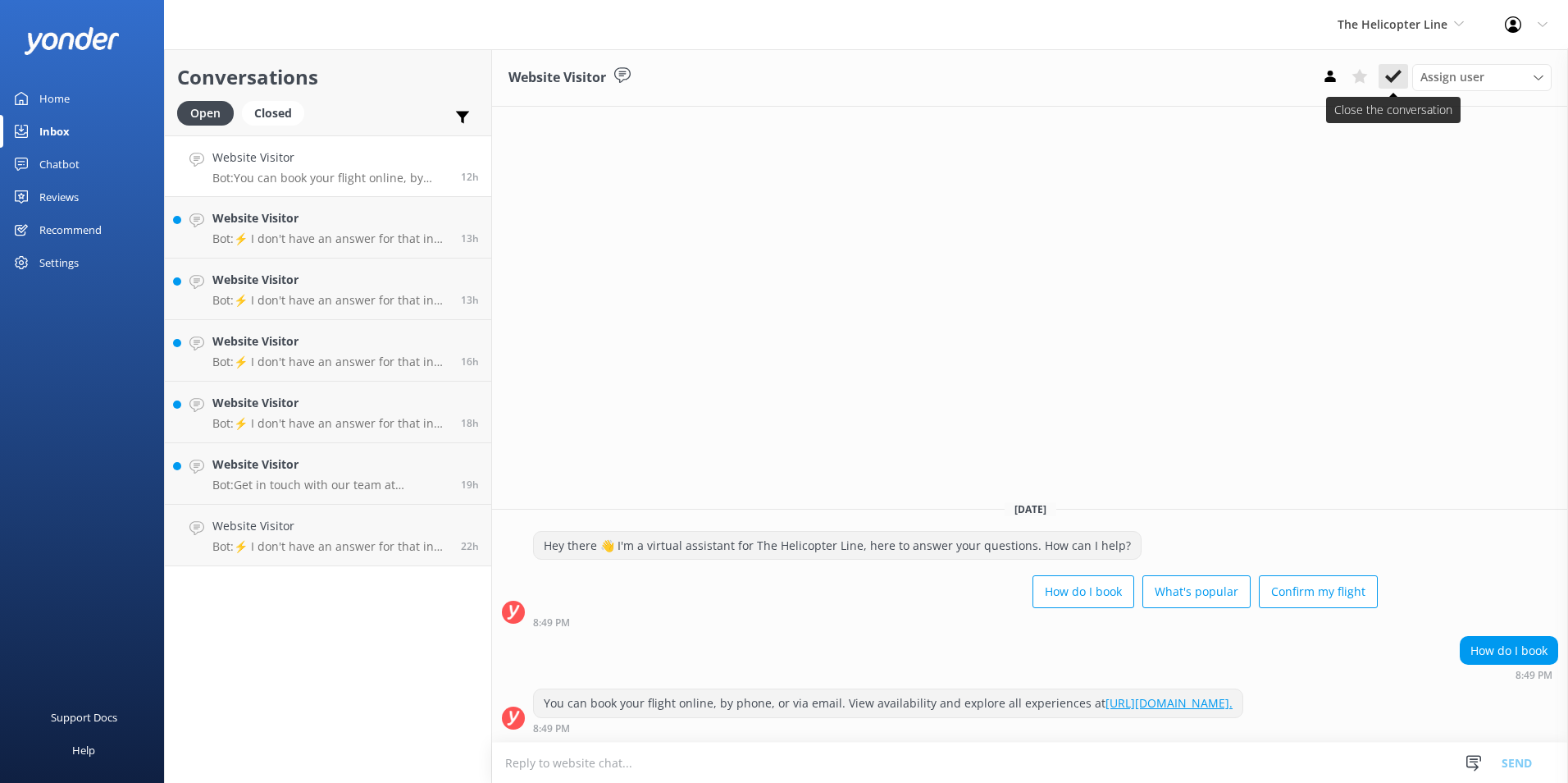
click at [1388, 69] on icon at bounding box center [1393, 76] width 17 height 17
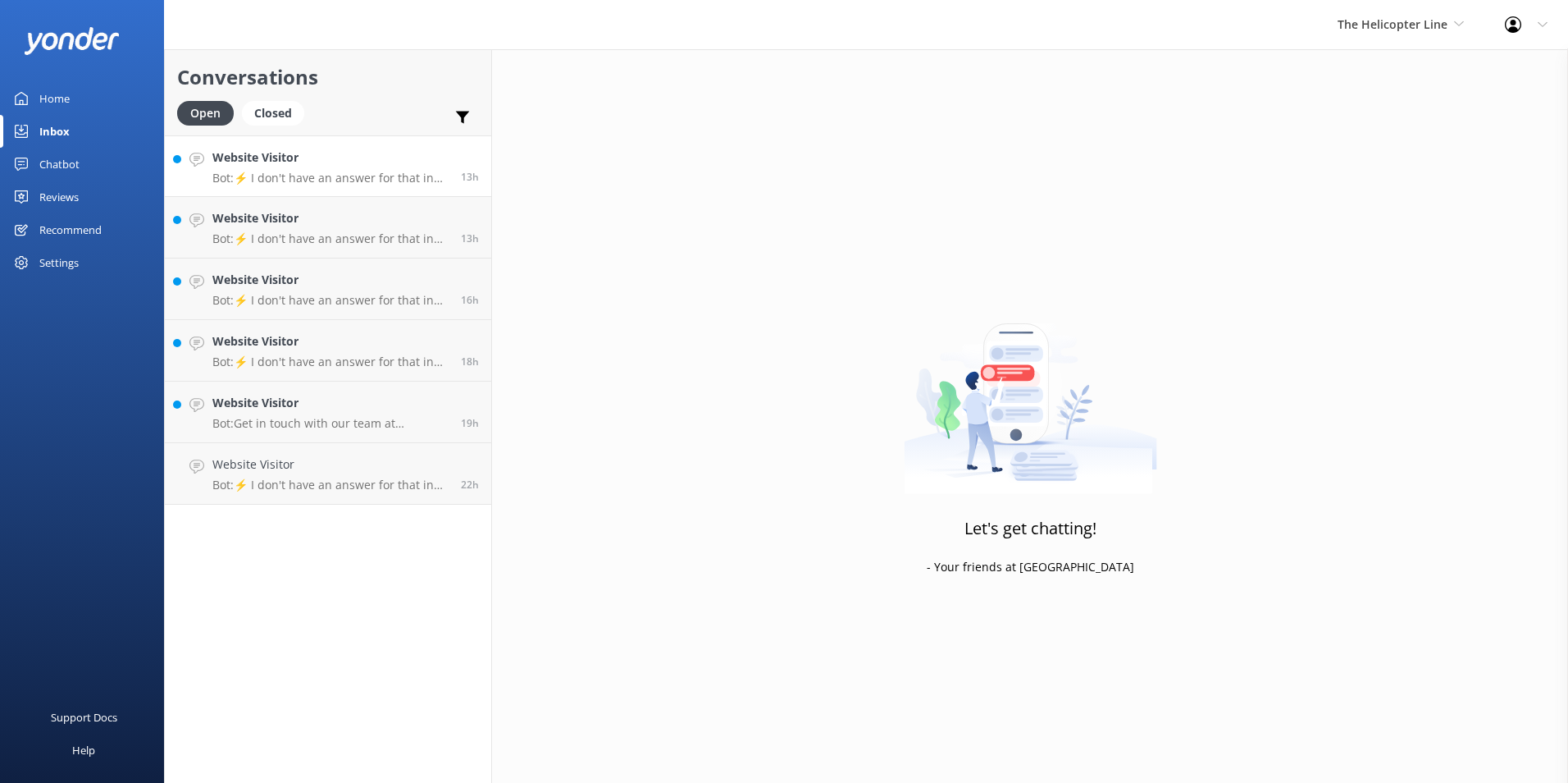
click at [342, 182] on p "Bot: ⚡ I don't have an answer for that in my knowledge base. Please try and rep…" at bounding box center [330, 178] width 236 height 15
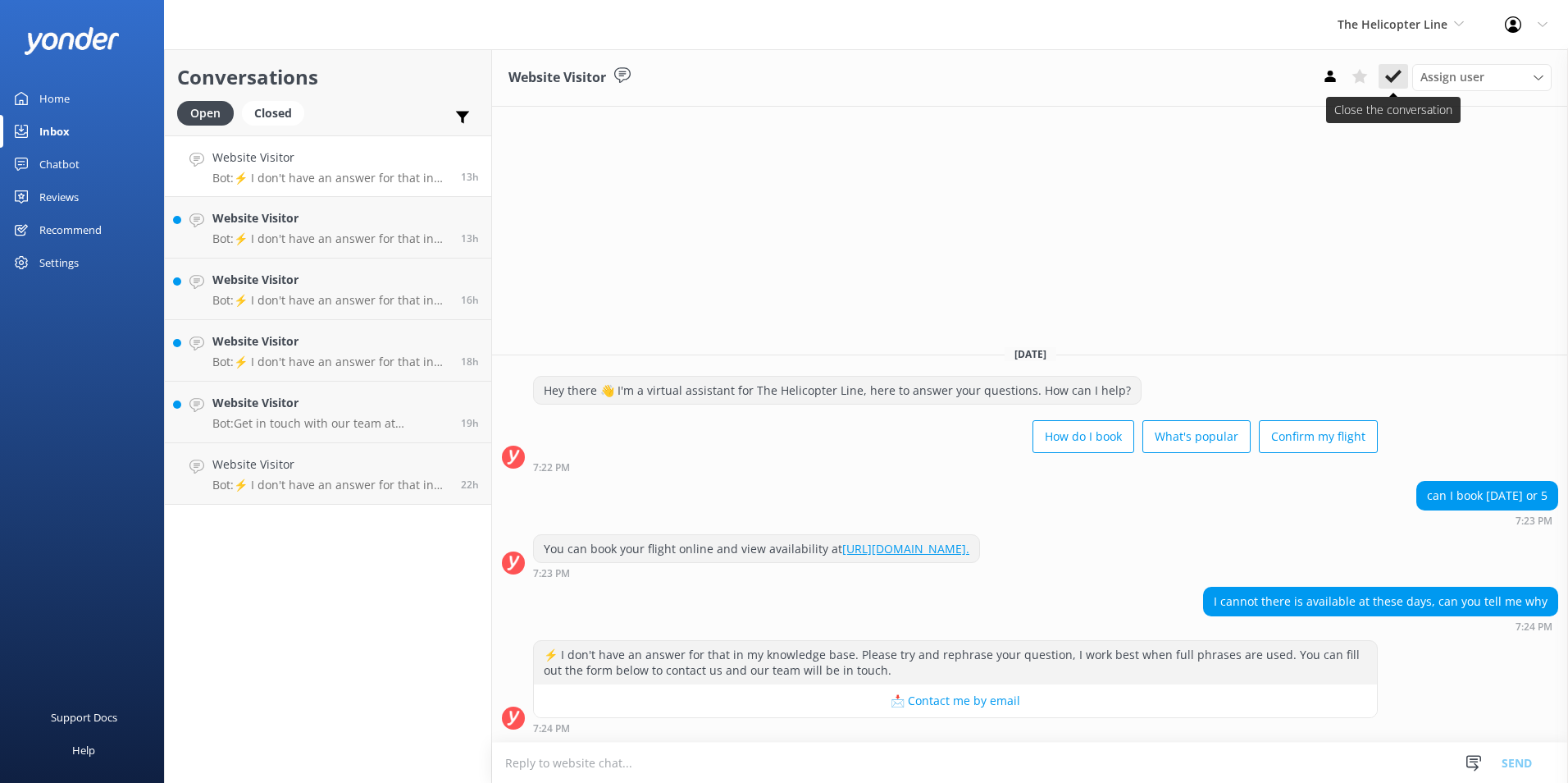
click at [1387, 79] on use at bounding box center [1393, 76] width 17 height 13
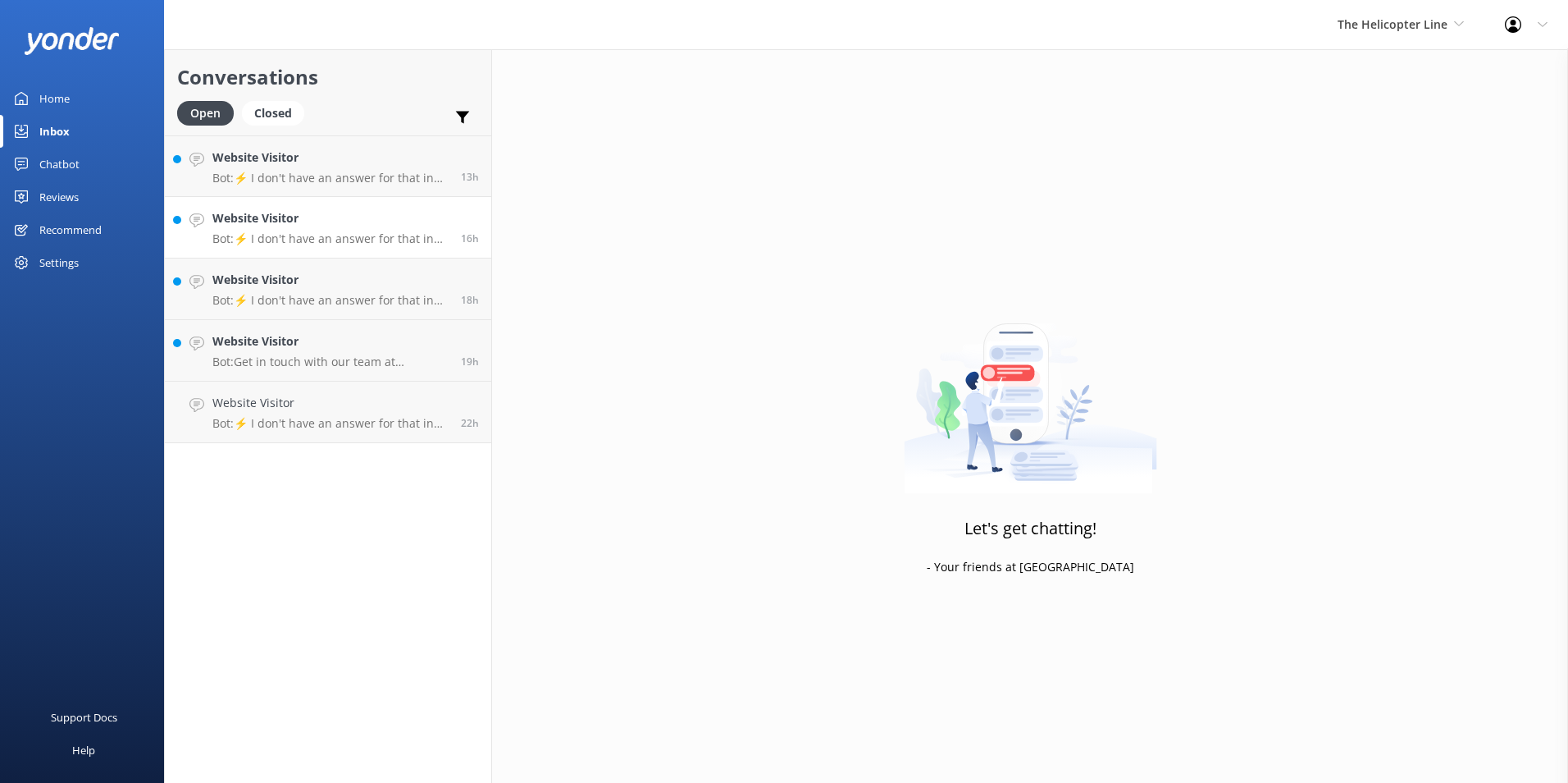
click at [251, 215] on h4 "Website Visitor" at bounding box center [330, 218] width 236 height 18
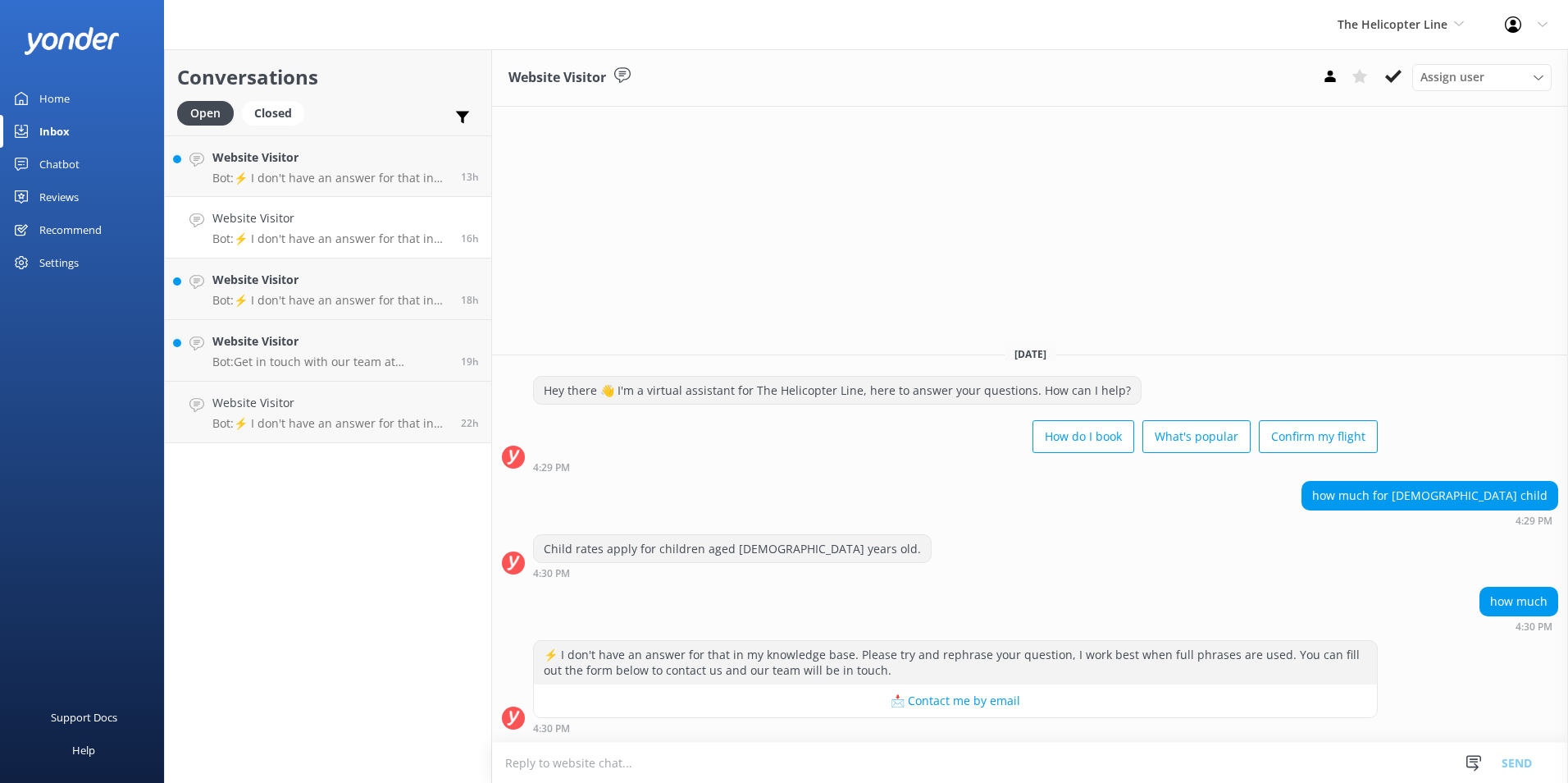
click at [1391, 79] on use at bounding box center [1393, 76] width 17 height 13
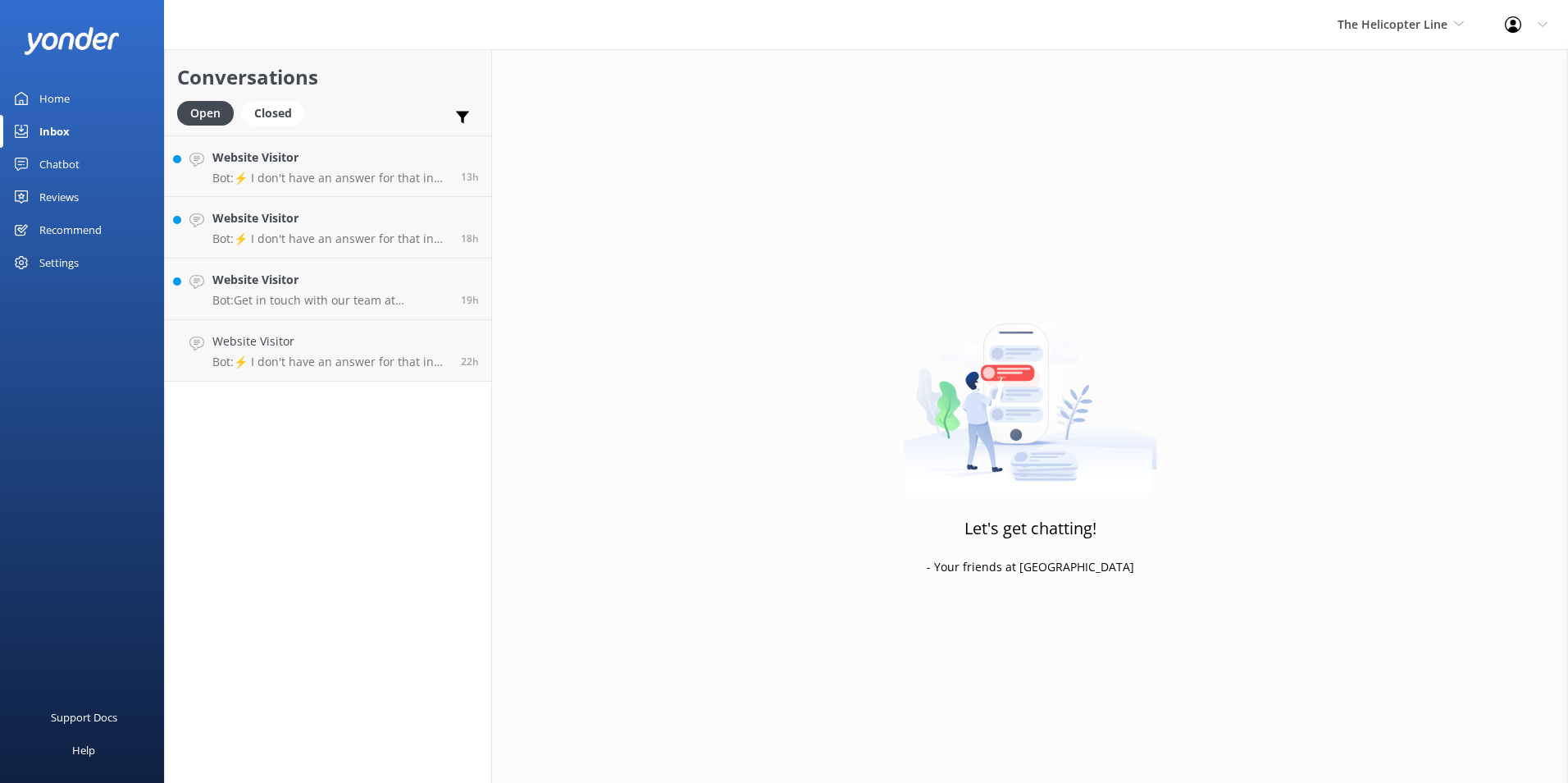
click at [290, 132] on div "Open Closed" at bounding box center [245, 120] width 135 height 40
click at [295, 145] on link "Website Visitor Bot: ⚡ I don't have an answer for that in my knowledge base. Pl…" at bounding box center [329, 166] width 327 height 62
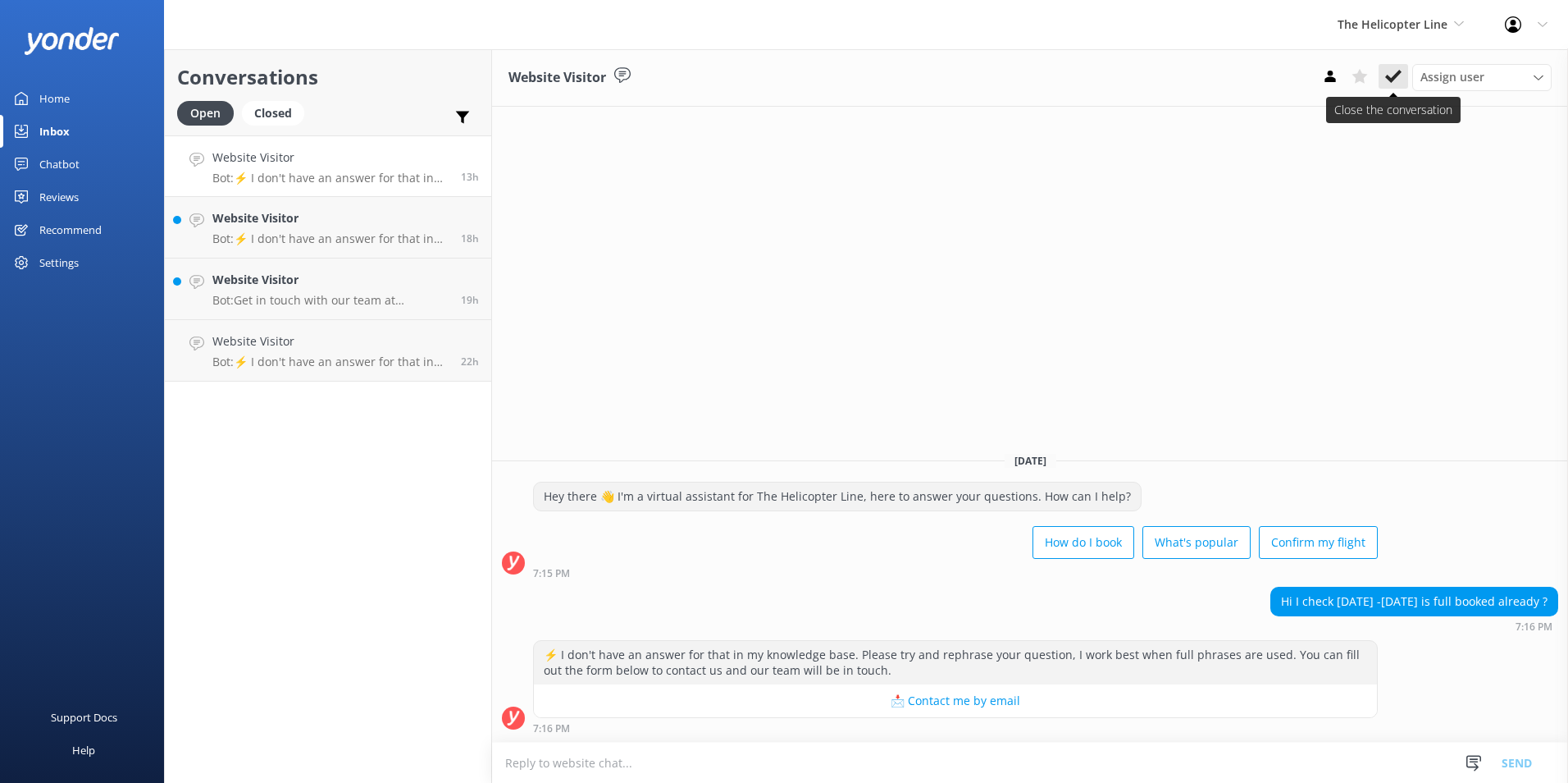
click at [1392, 78] on use at bounding box center [1393, 76] width 17 height 13
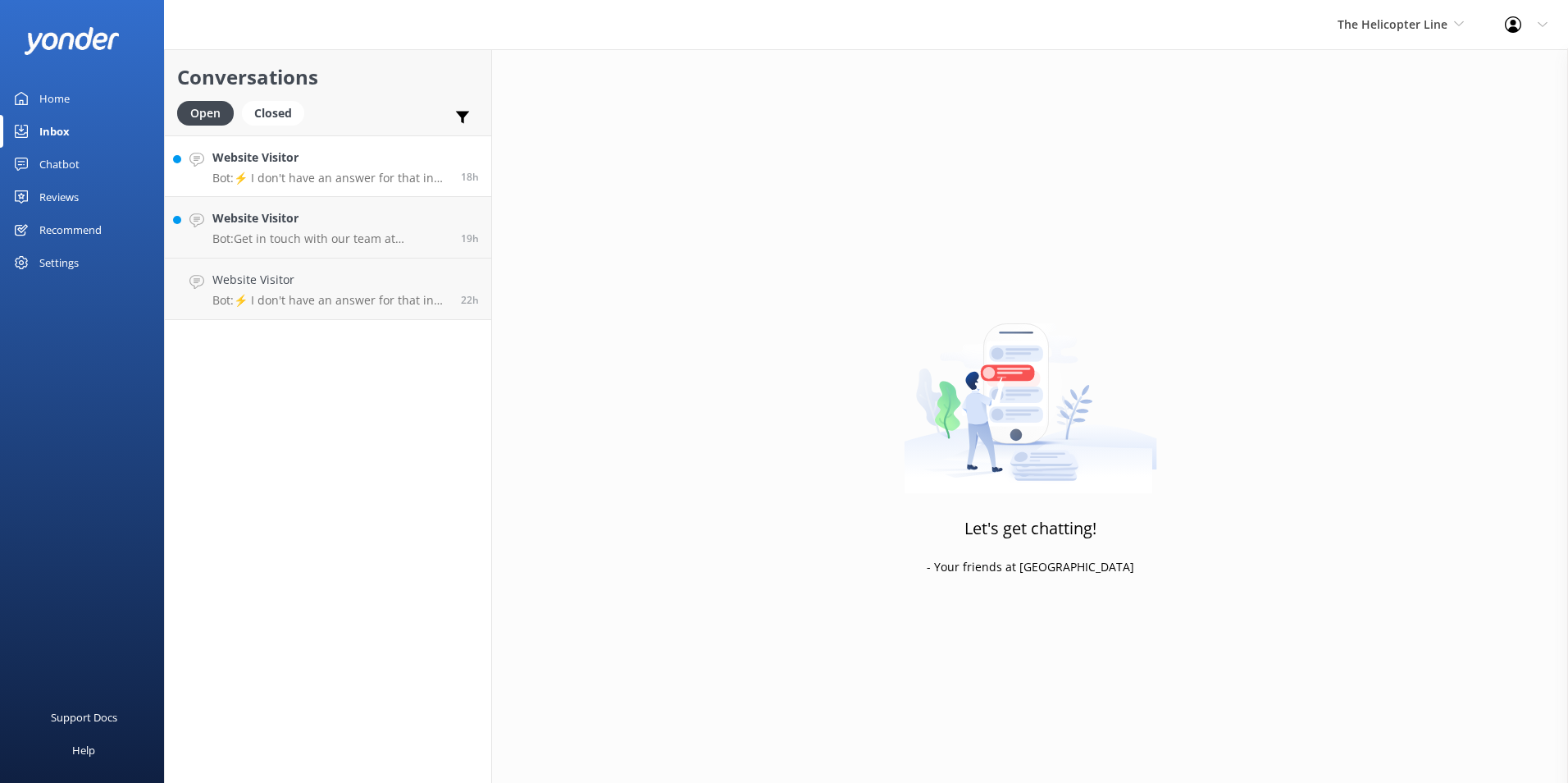
click at [336, 153] on h4 "Website Visitor" at bounding box center [330, 157] width 236 height 18
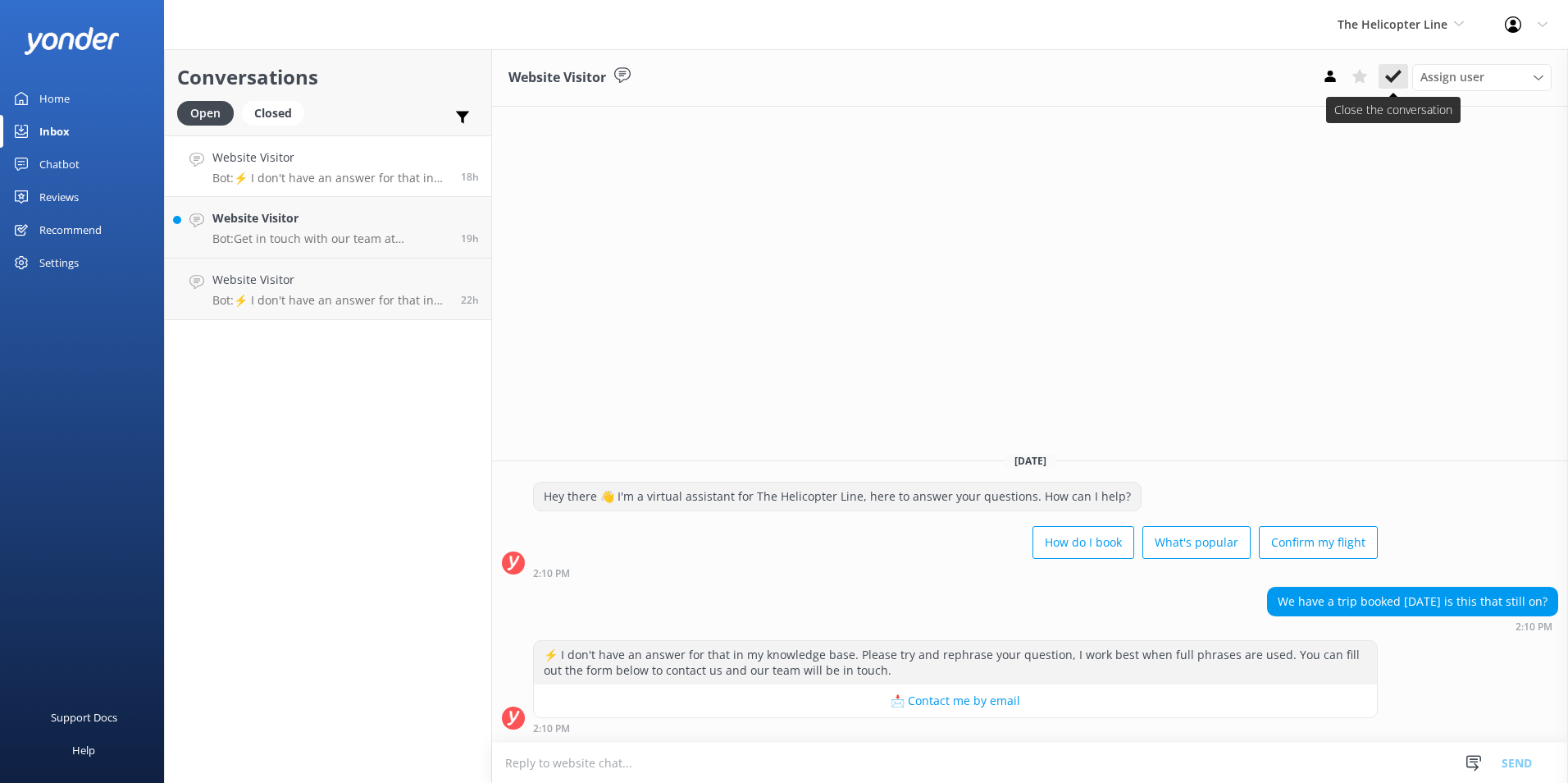
click at [1384, 78] on button at bounding box center [1393, 76] width 30 height 25
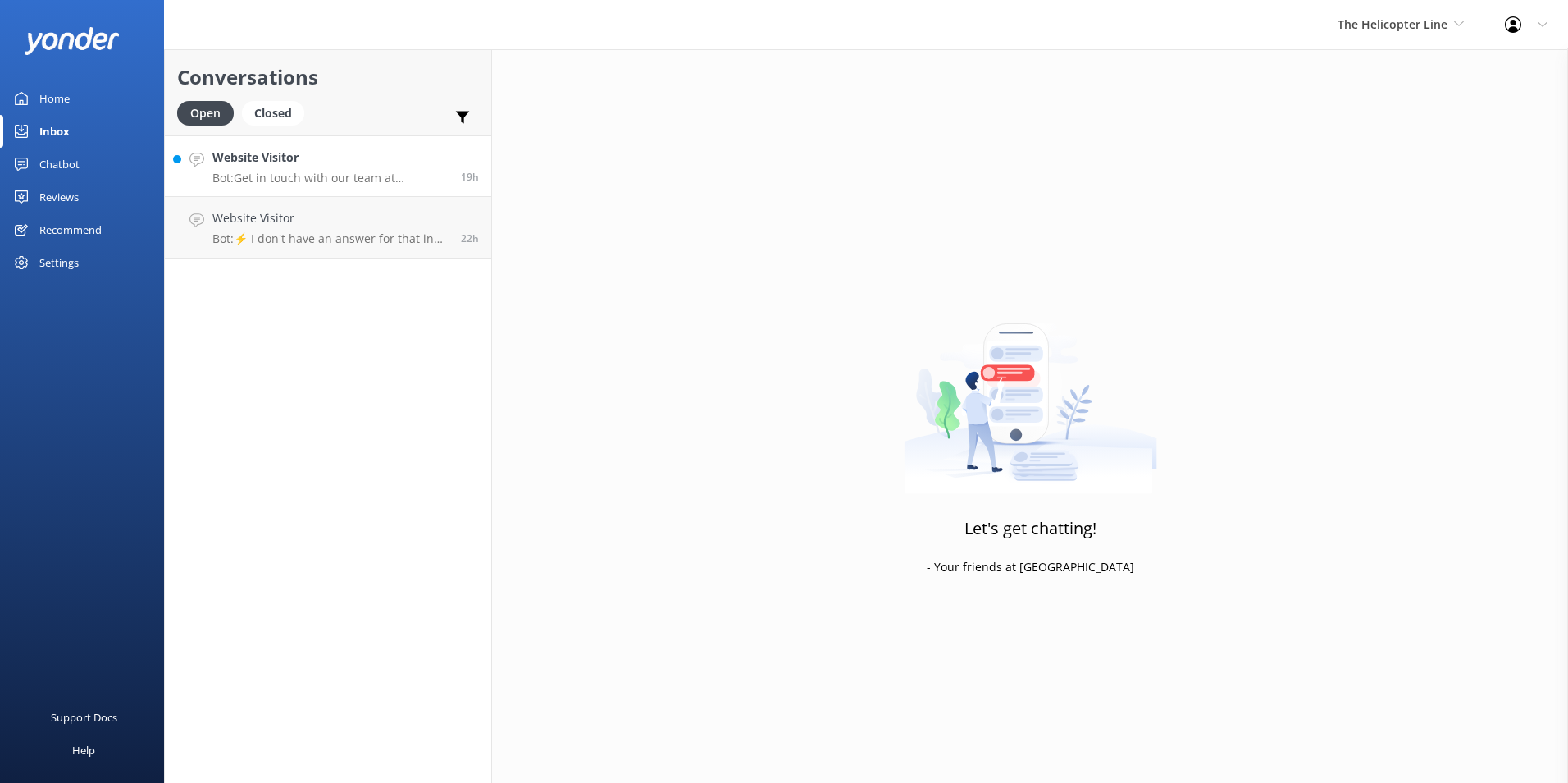
click at [236, 174] on p "Bot: Get in touch with our team at [PERSON_NAME][GEOGRAPHIC_DATA] Heli-Ski [URL…" at bounding box center [330, 178] width 236 height 15
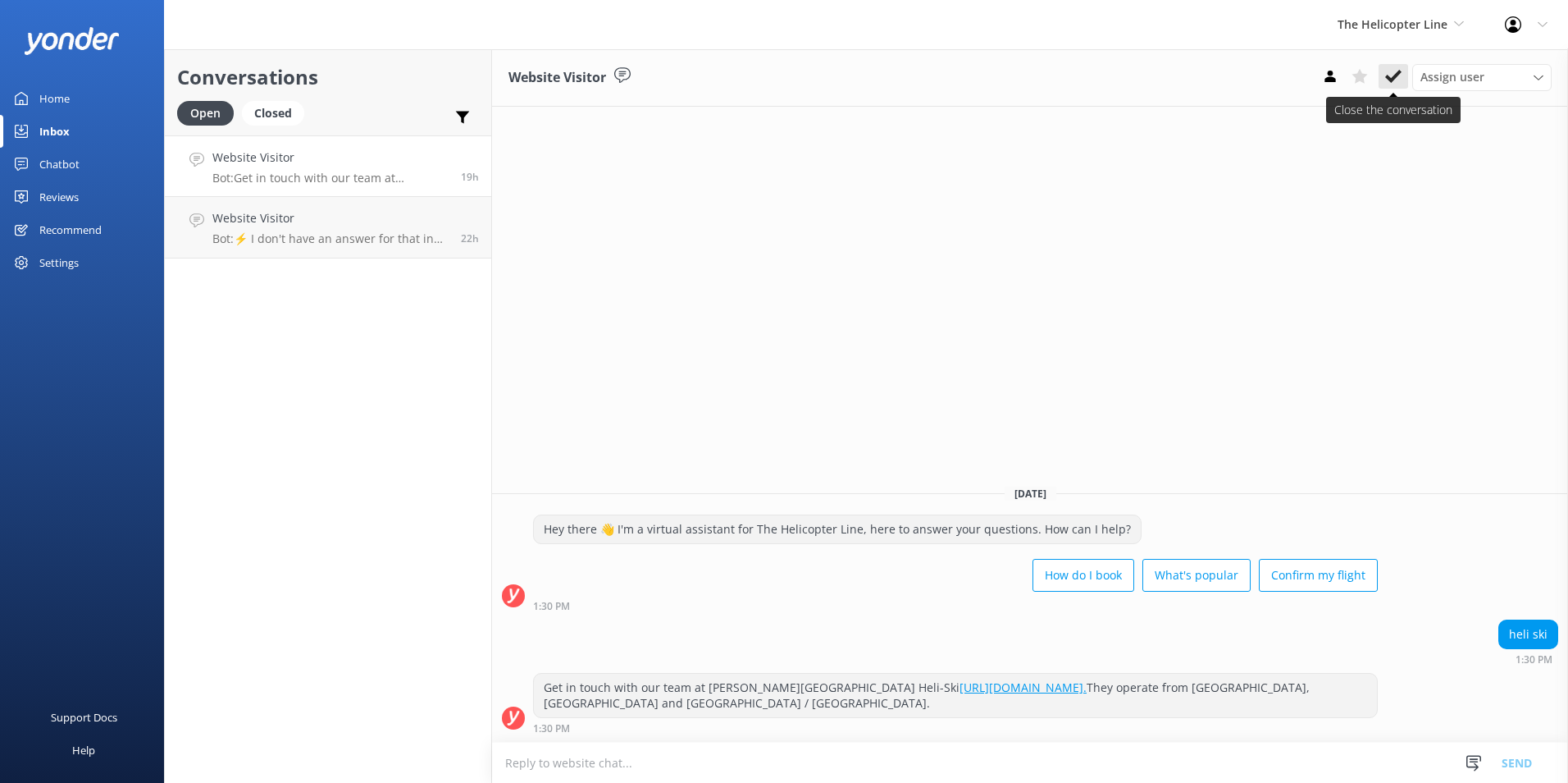
click at [1399, 78] on icon at bounding box center [1393, 76] width 17 height 17
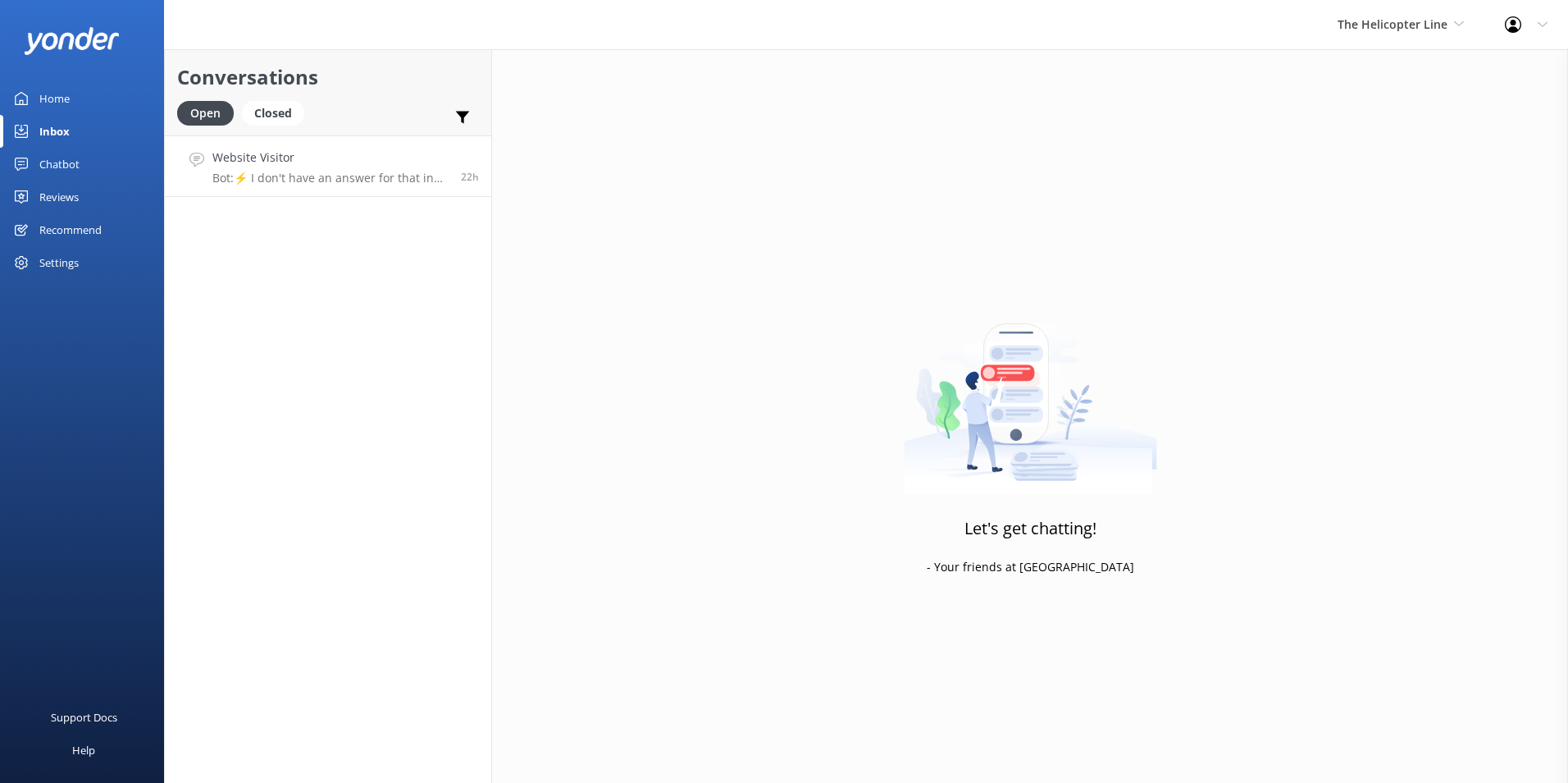
drag, startPoint x: 346, startPoint y: 186, endPoint x: 366, endPoint y: 195, distance: 21.9
click at [347, 187] on link "Website Visitor Bot: ⚡ I don't have an answer for that in my knowledge base. Pl…" at bounding box center [329, 166] width 327 height 62
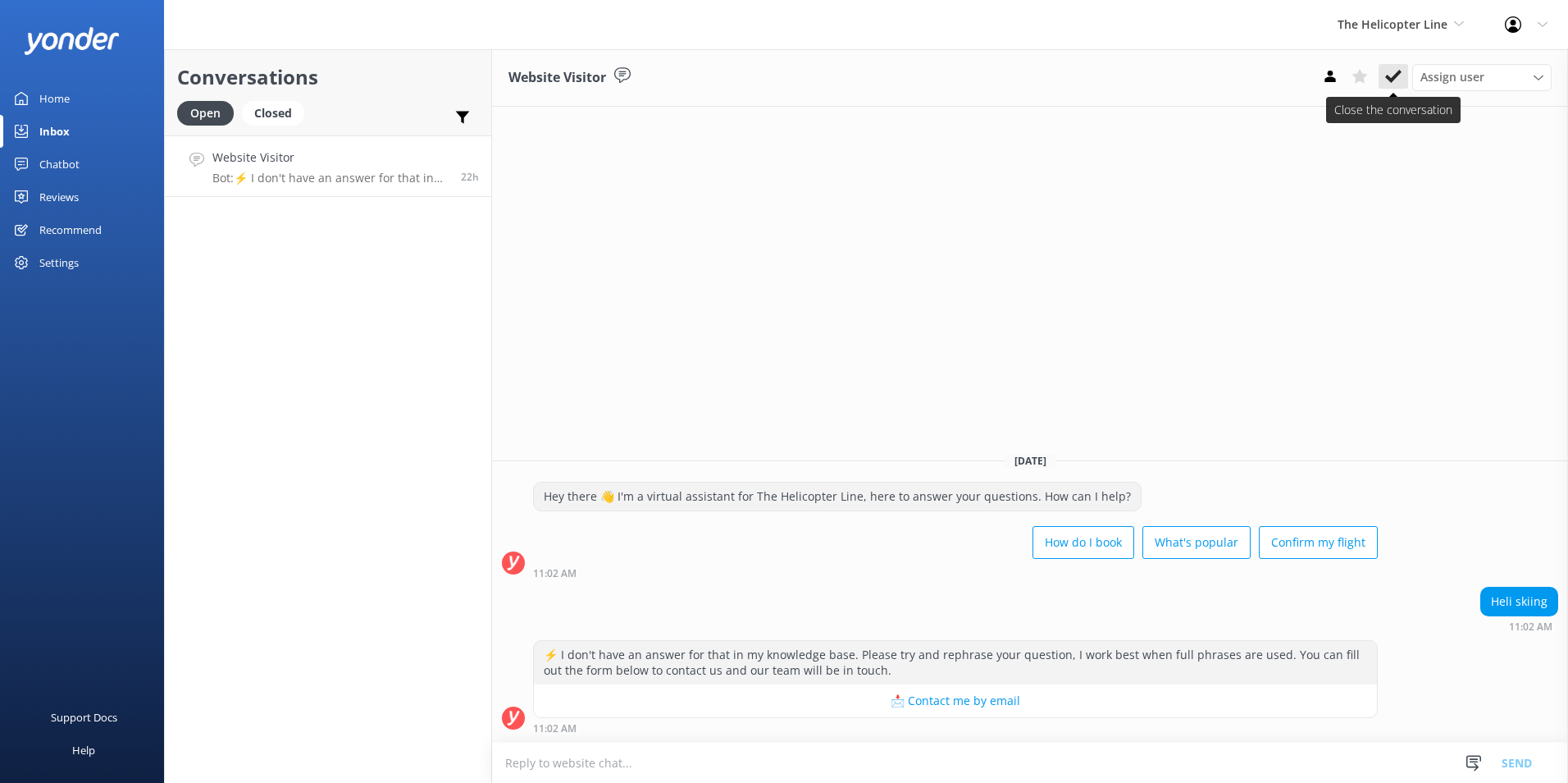
click at [1399, 71] on use at bounding box center [1393, 76] width 17 height 13
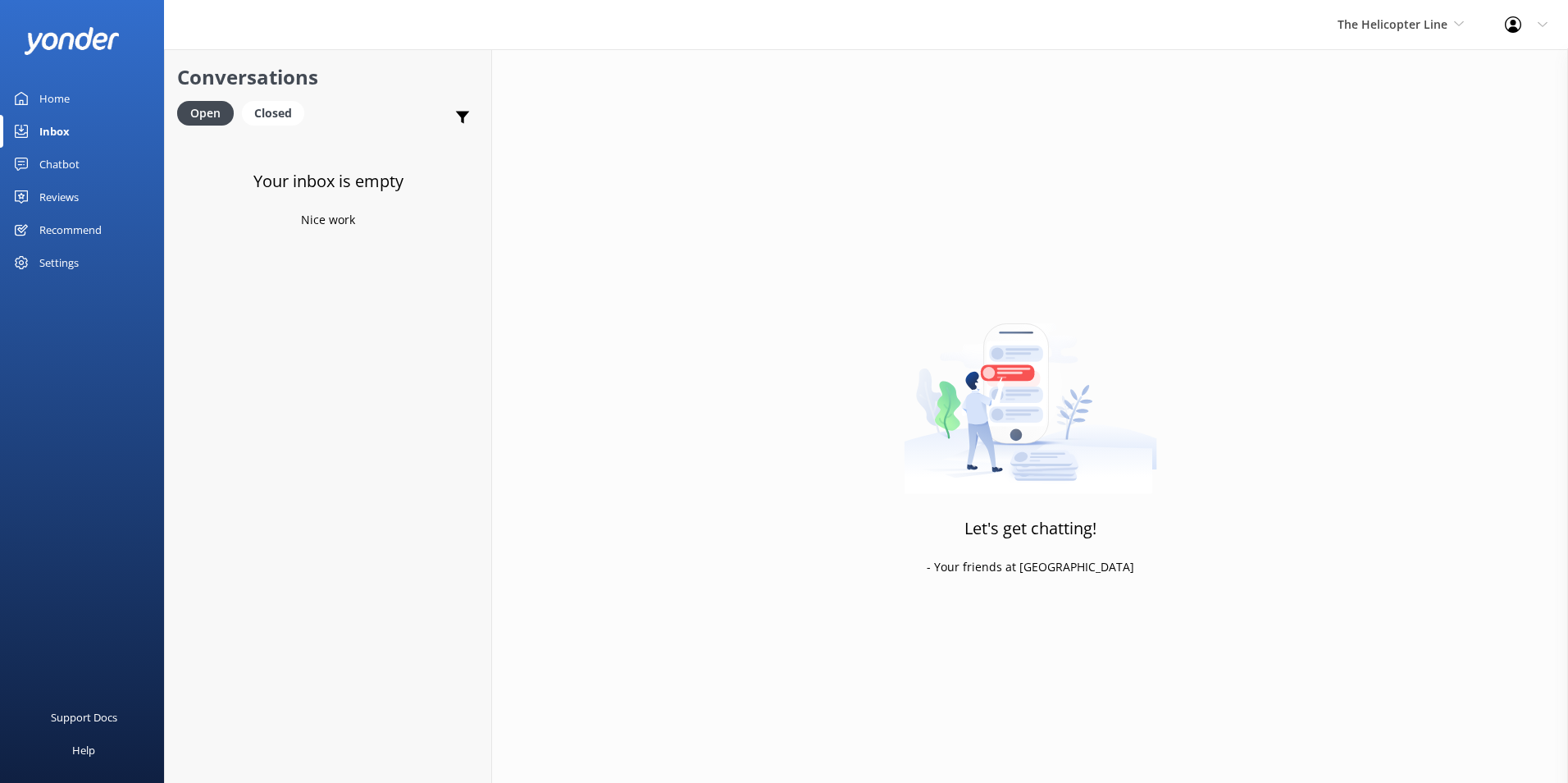
click at [57, 157] on div "Chatbot" at bounding box center [60, 163] width 40 height 33
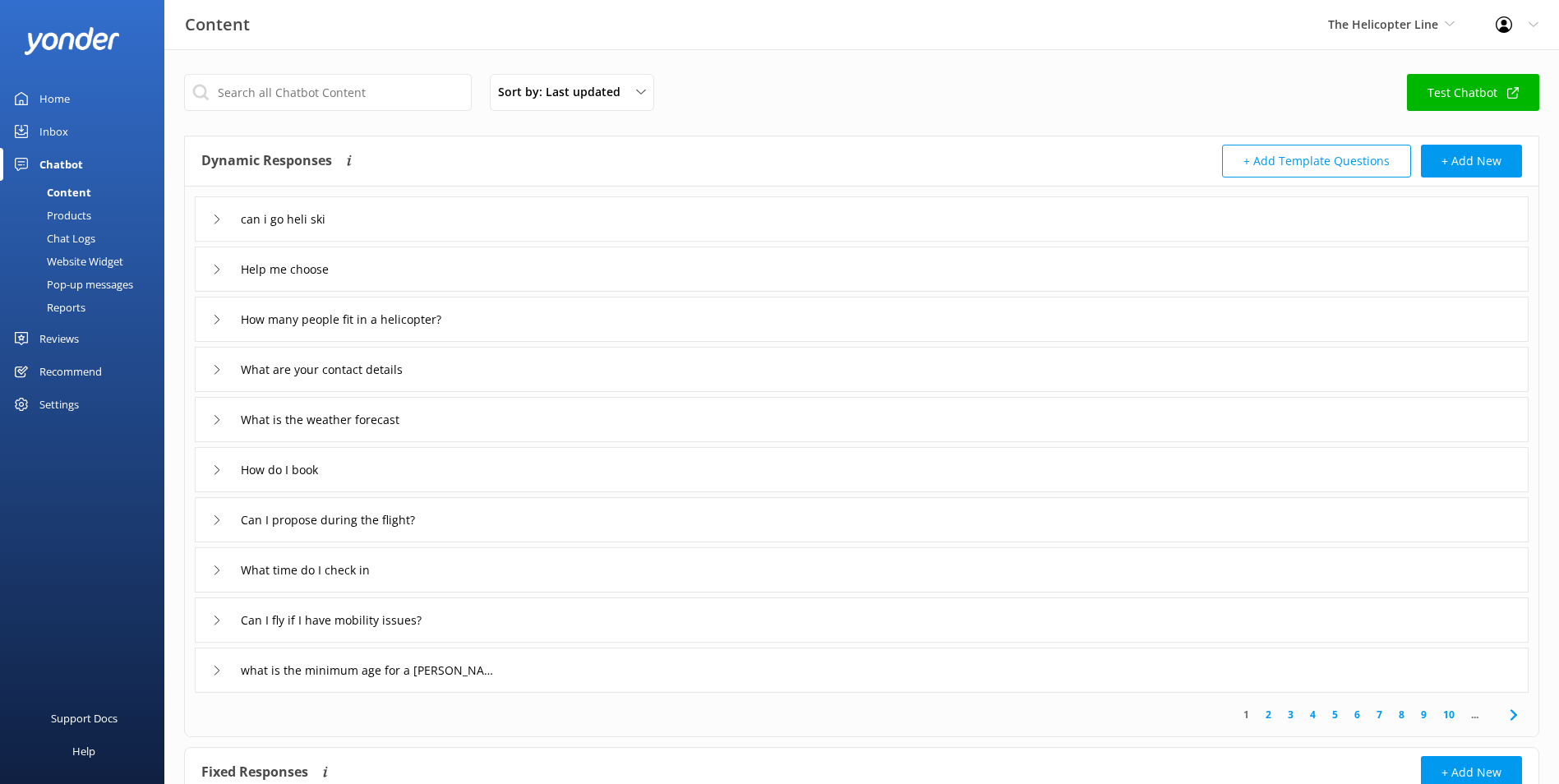
click at [96, 124] on link "Inbox" at bounding box center [82, 131] width 165 height 33
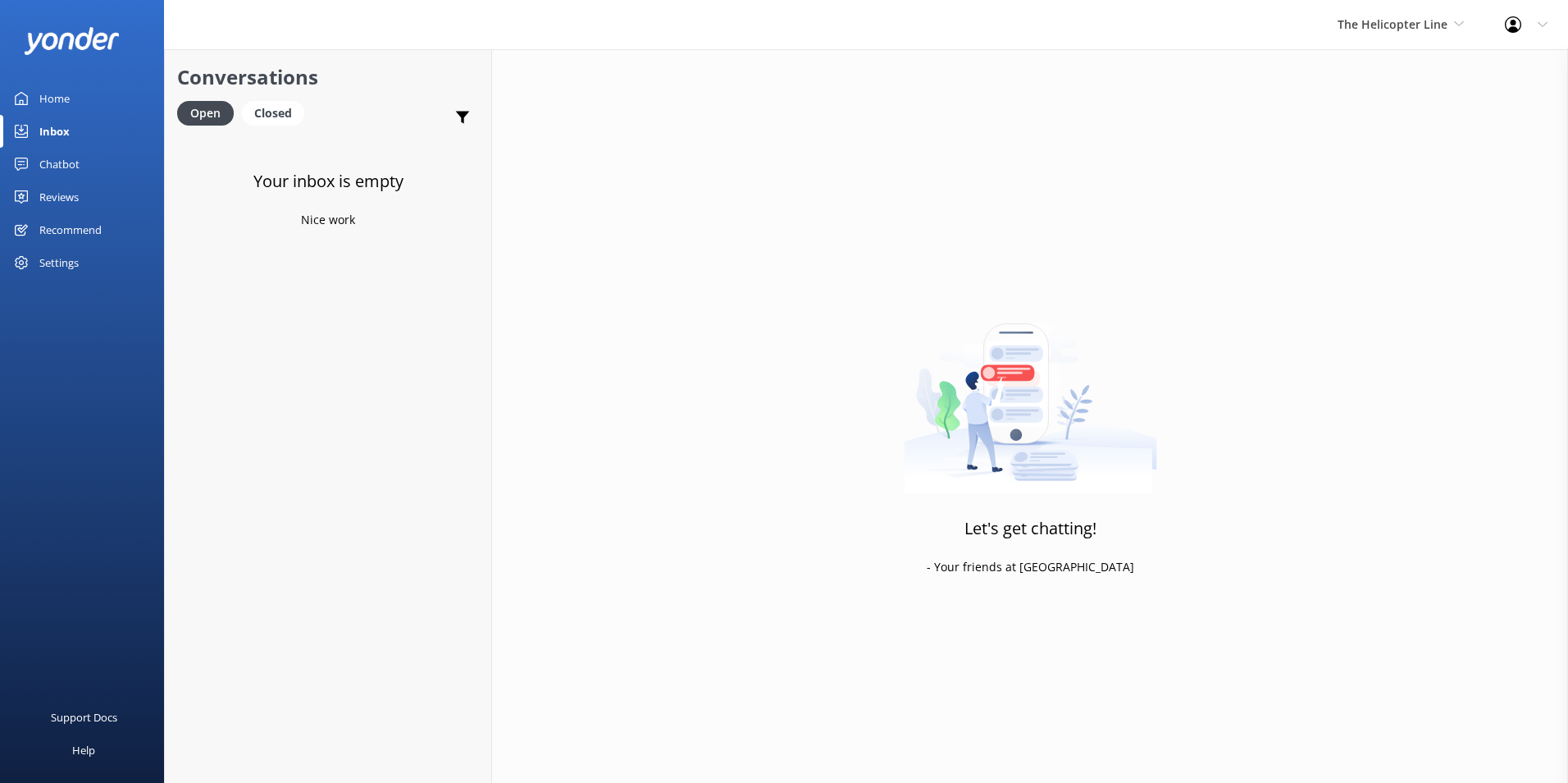
click at [83, 155] on link "Chatbot" at bounding box center [82, 163] width 164 height 33
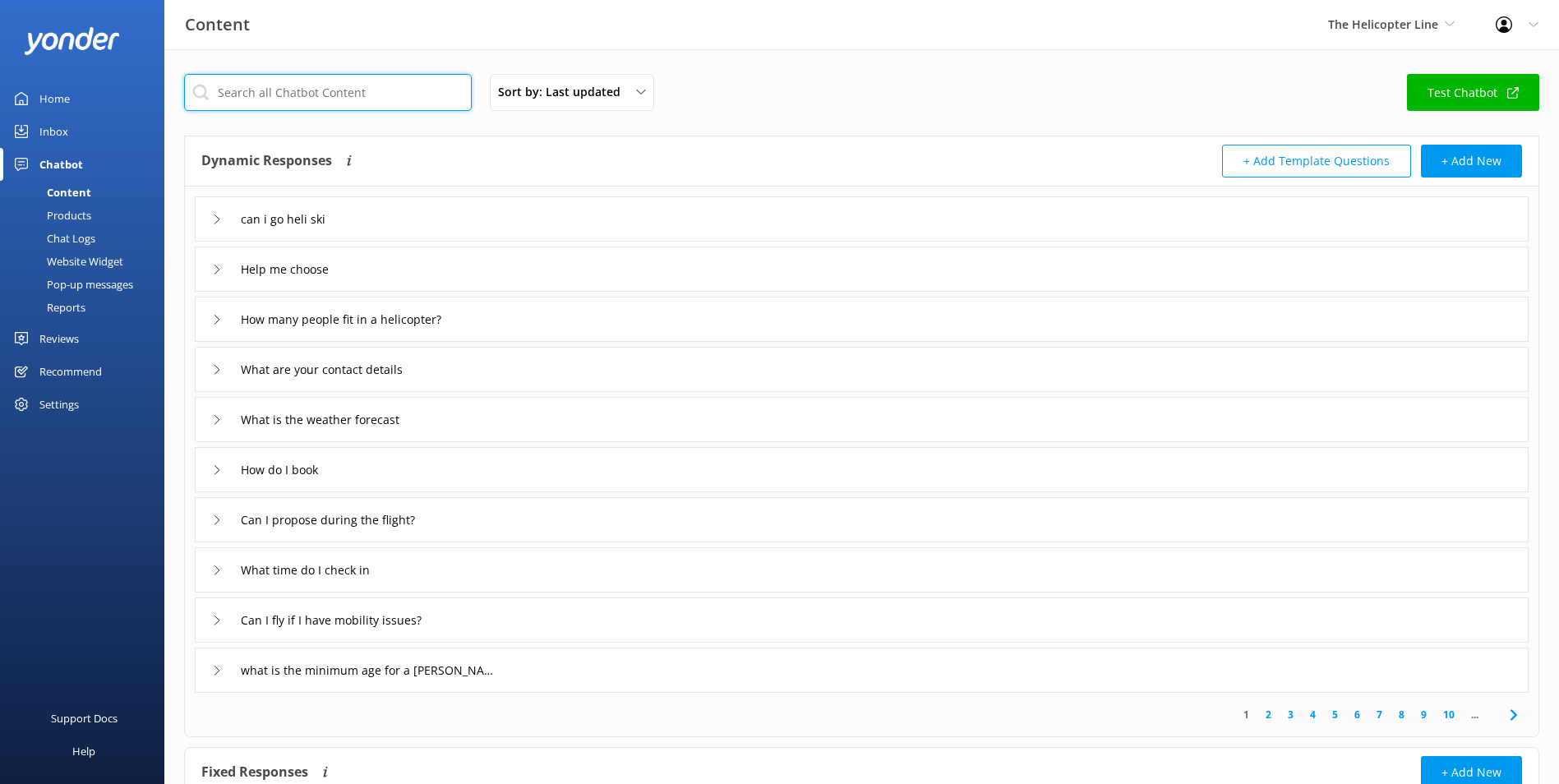
click at [379, 85] on input "text" at bounding box center [327, 92] width 288 height 37
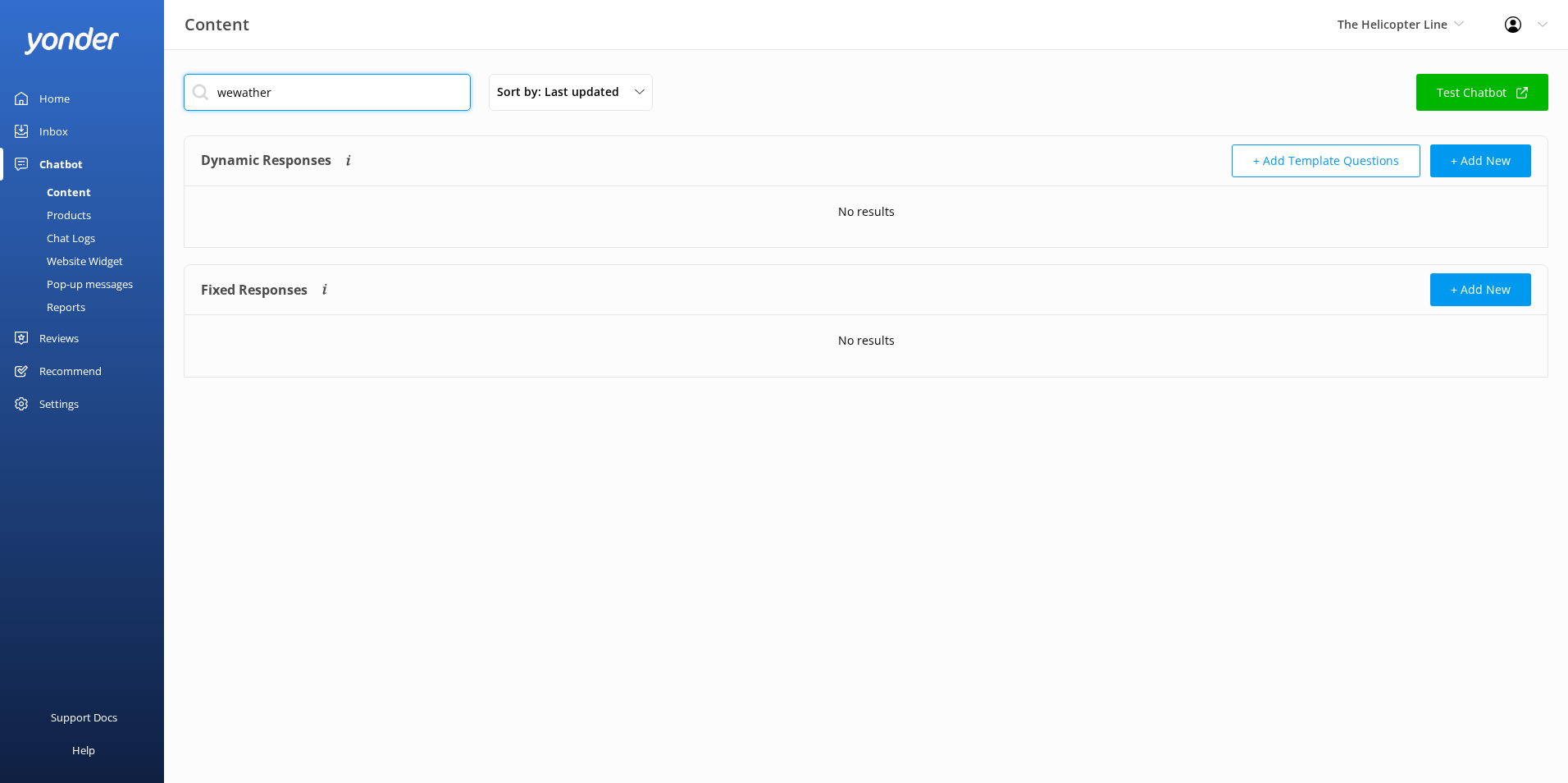
drag, startPoint x: 379, startPoint y: 85, endPoint x: 206, endPoint y: 102, distance: 173.8
click at [206, 102] on input "wewather" at bounding box center [327, 92] width 287 height 37
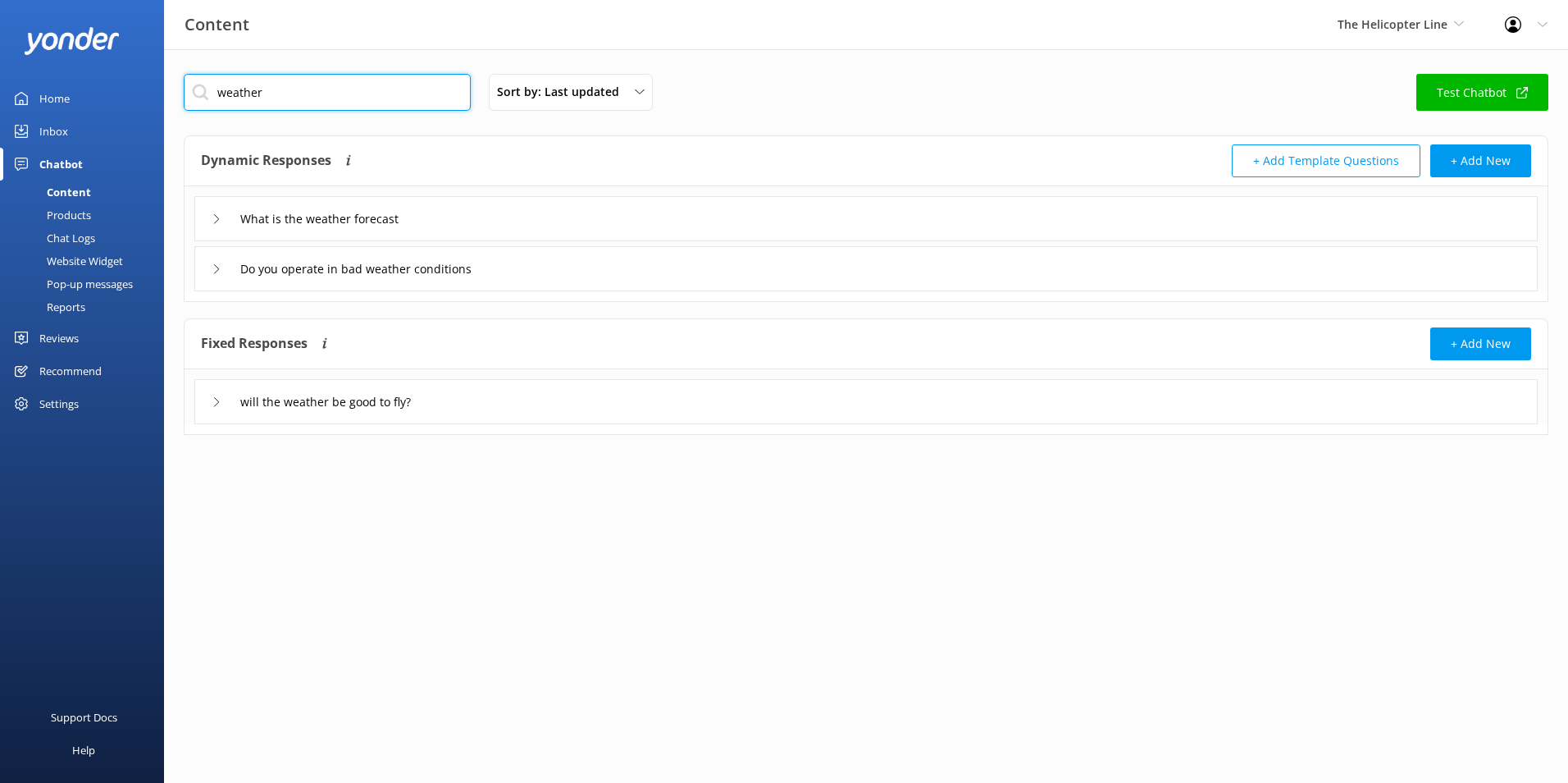
drag, startPoint x: 406, startPoint y: 110, endPoint x: 395, endPoint y: 100, distance: 14.9
click at [403, 110] on input "weather" at bounding box center [327, 92] width 287 height 37
drag, startPoint x: 394, startPoint y: 95, endPoint x: 12, endPoint y: 76, distance: 382.5
click at [13, 76] on div "Content The Helicopter Line Milford Sound Scenic Flights Glacier Helicopters Th…" at bounding box center [784, 266] width 1568 height 435
type input "[DATE]"
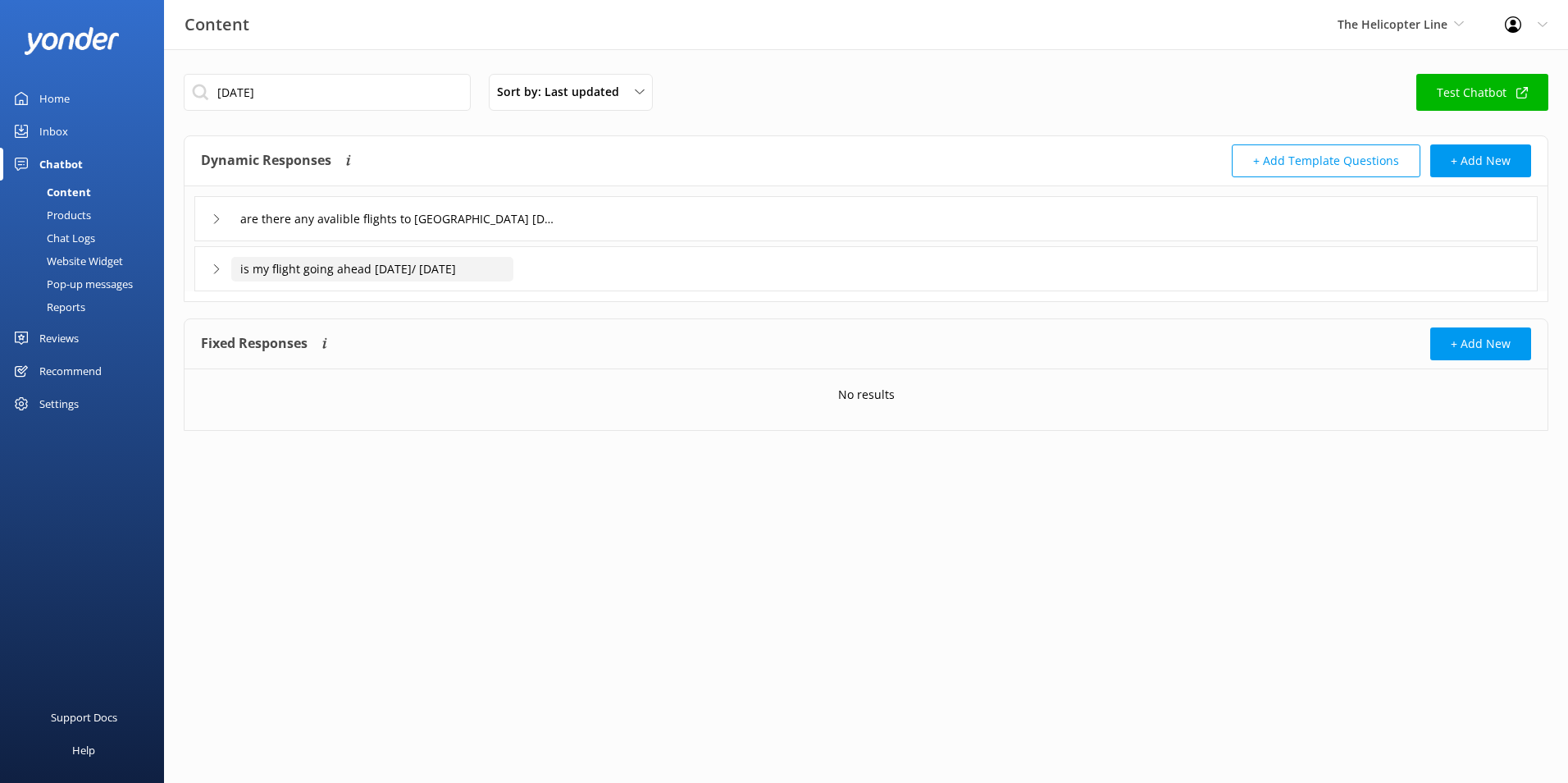
click at [399, 231] on input "is my flight going ahead [DATE]/ [DATE]" at bounding box center [398, 219] width 335 height 25
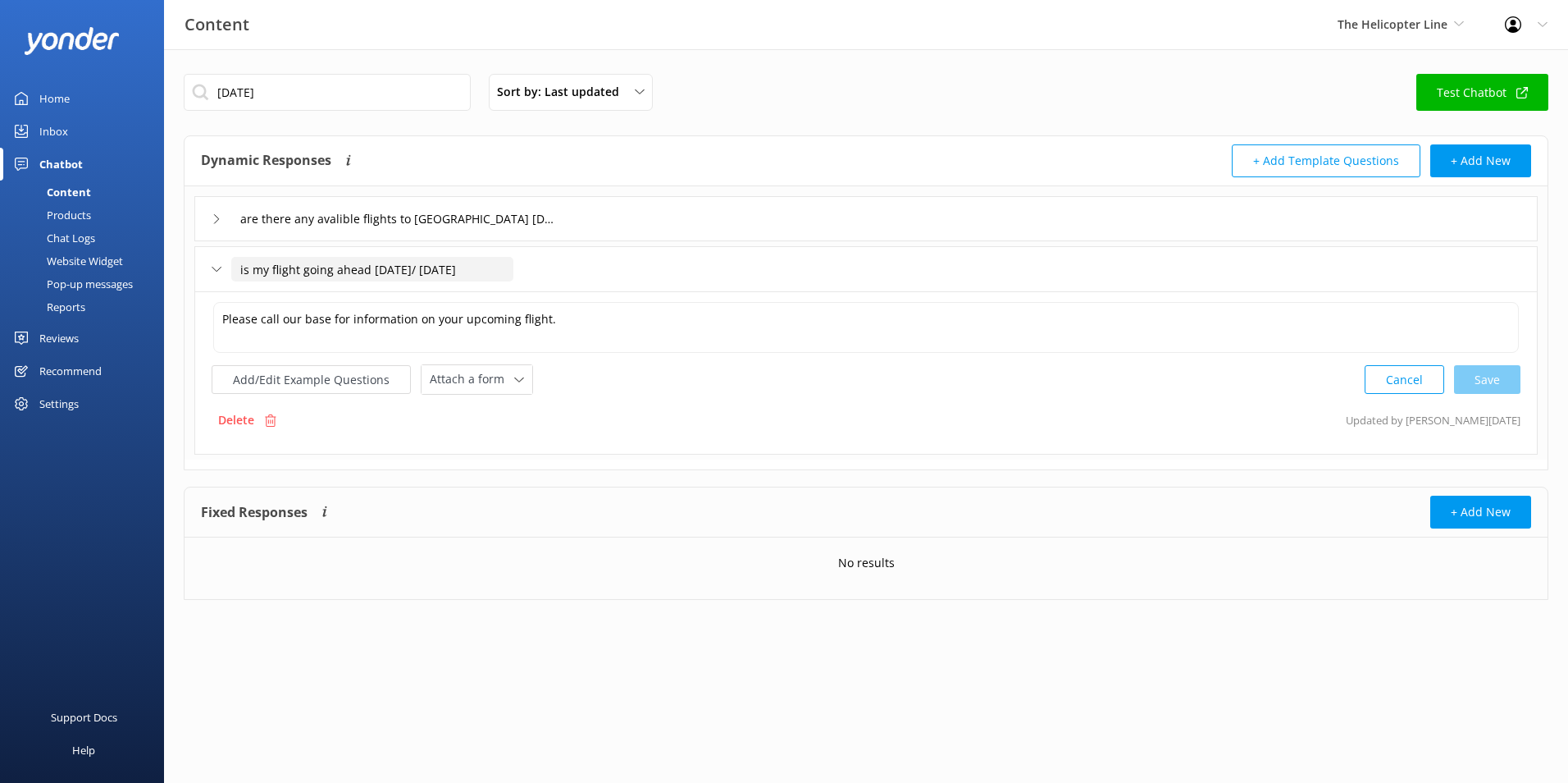
drag, startPoint x: 483, startPoint y: 282, endPoint x: 486, endPoint y: 268, distance: 14.3
click at [483, 281] on div "is my flight going ahead [DATE]/ [DATE]" at bounding box center [352, 269] width 282 height 27
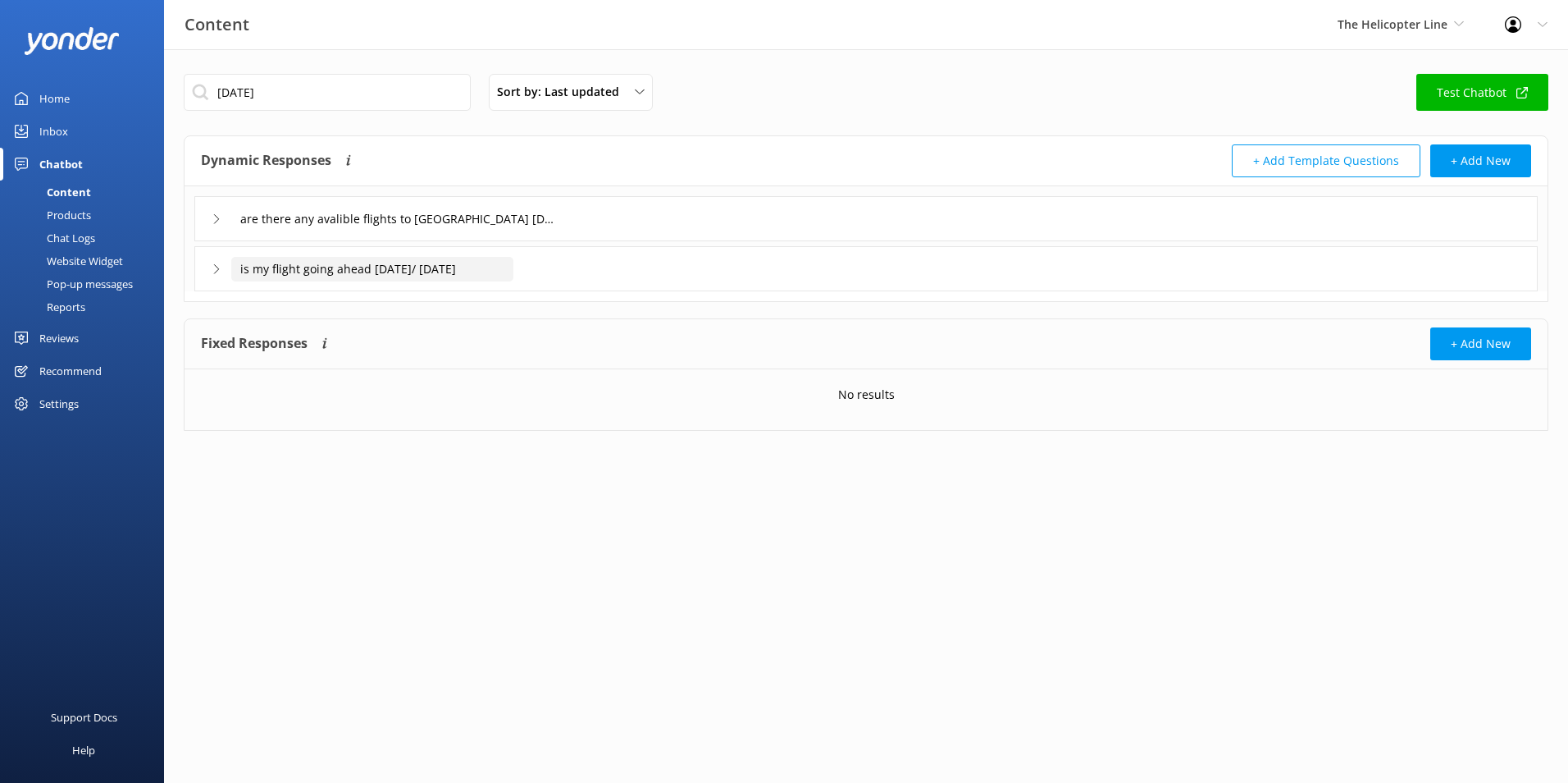
click at [487, 231] on input "is my flight going ahead [DATE]/ [DATE]" at bounding box center [398, 219] width 335 height 25
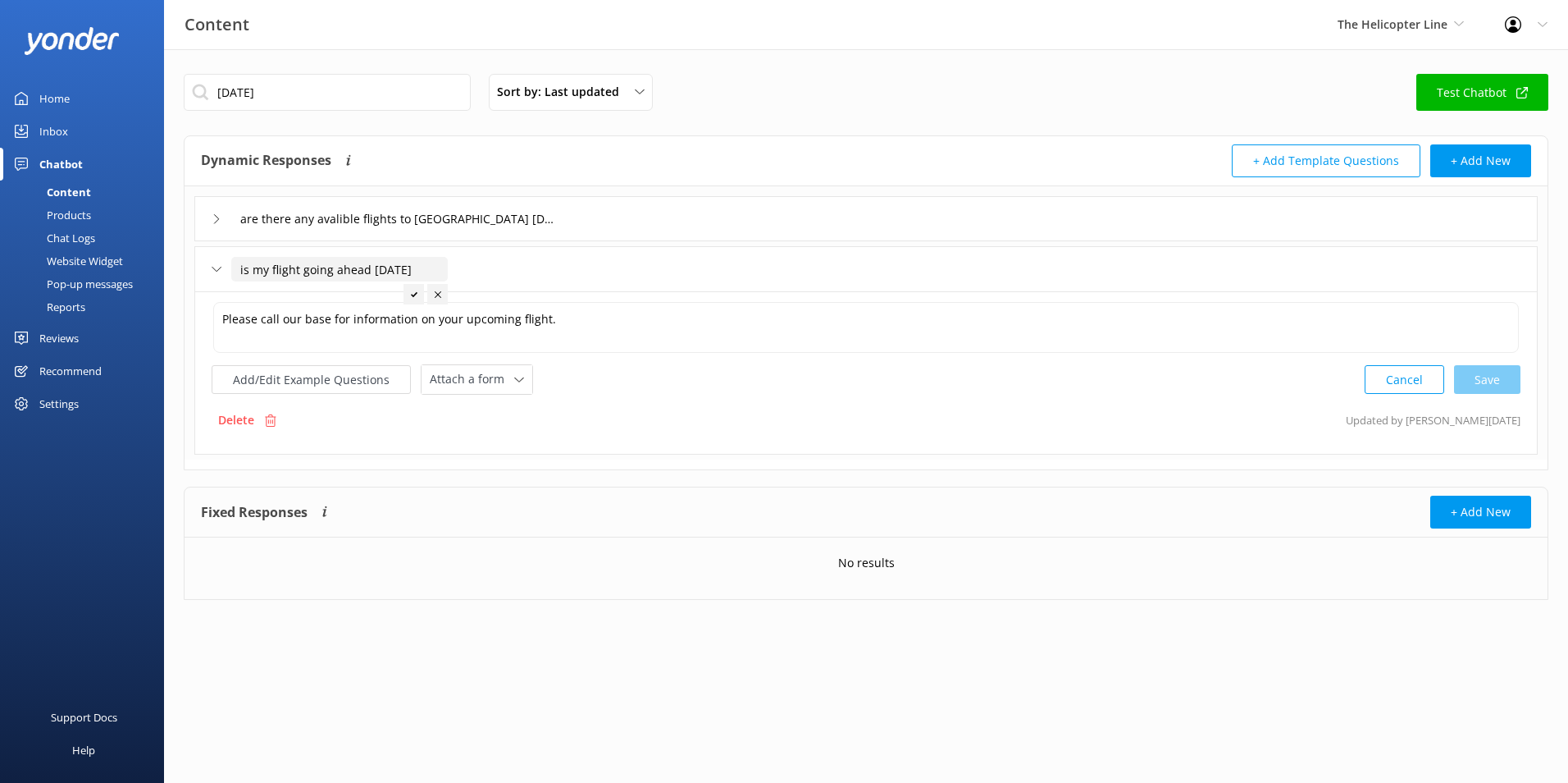
type input "is my flight going ahead [DATE]"
click at [408, 292] on div at bounding box center [413, 294] width 20 height 20
click at [424, 265] on input "is my flight going ahead [DATE]" at bounding box center [339, 269] width 216 height 25
click at [364, 371] on button "Add/Edit Example Questions" at bounding box center [311, 379] width 199 height 29
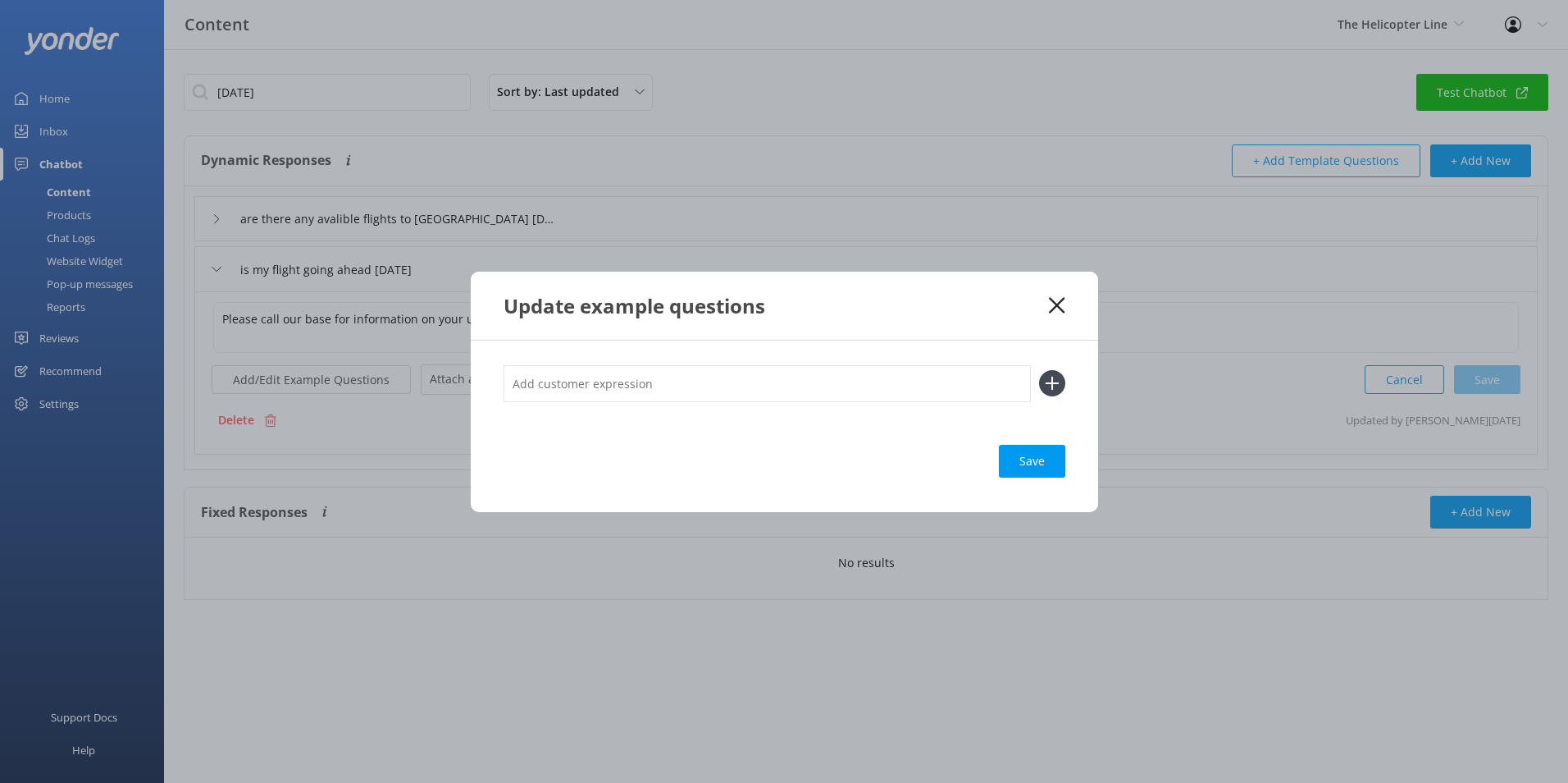
click at [712, 391] on input "text" at bounding box center [767, 383] width 527 height 37
type input "w"
type input "is my flight on for the weekend"
click at [1039, 370] on button at bounding box center [1052, 383] width 26 height 26
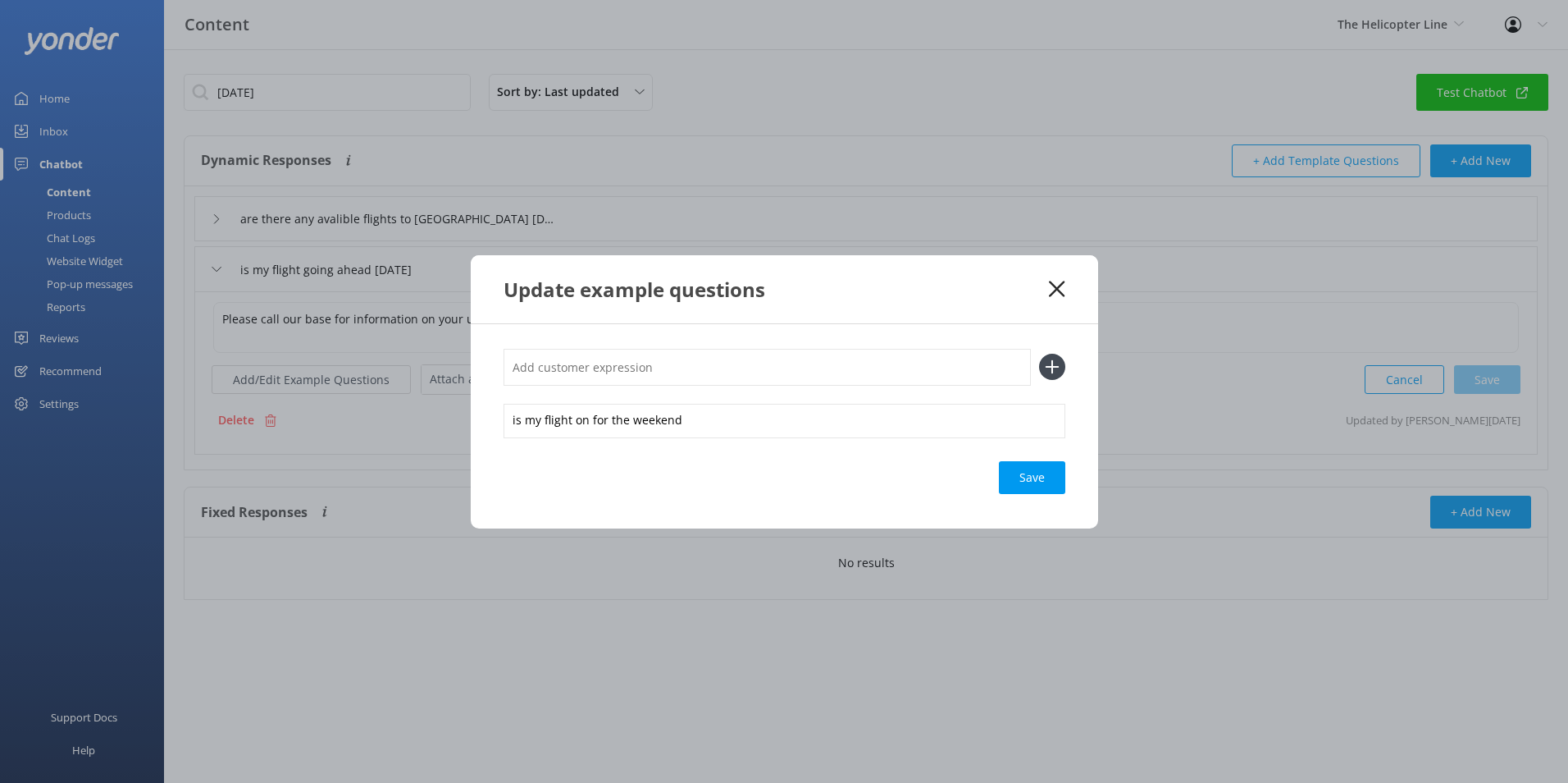
type input "m"
type input "w"
type input "i"
type input "will my flight go ahead [DATE]"
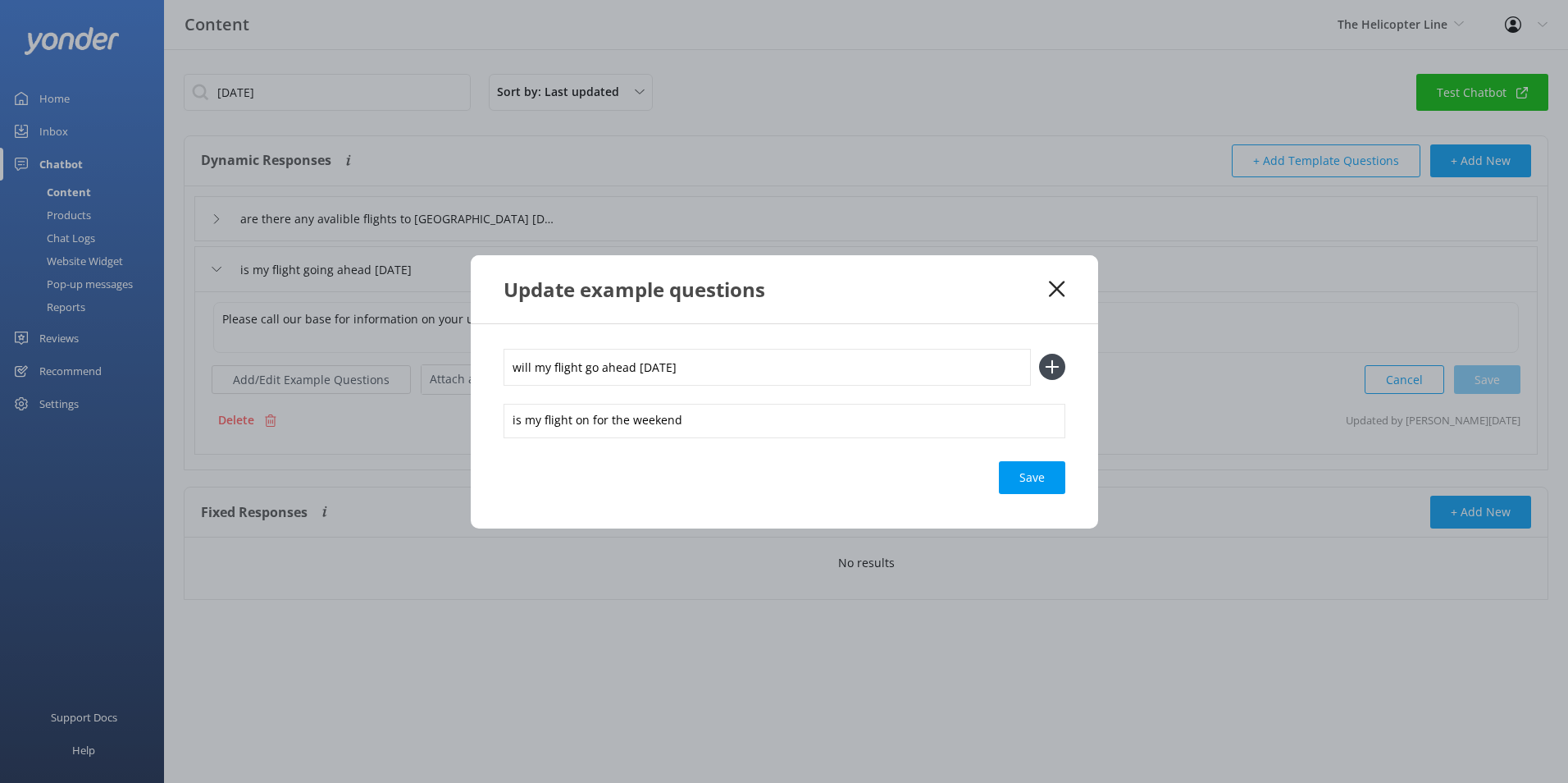
click at [1039, 353] on button at bounding box center [1052, 366] width 26 height 26
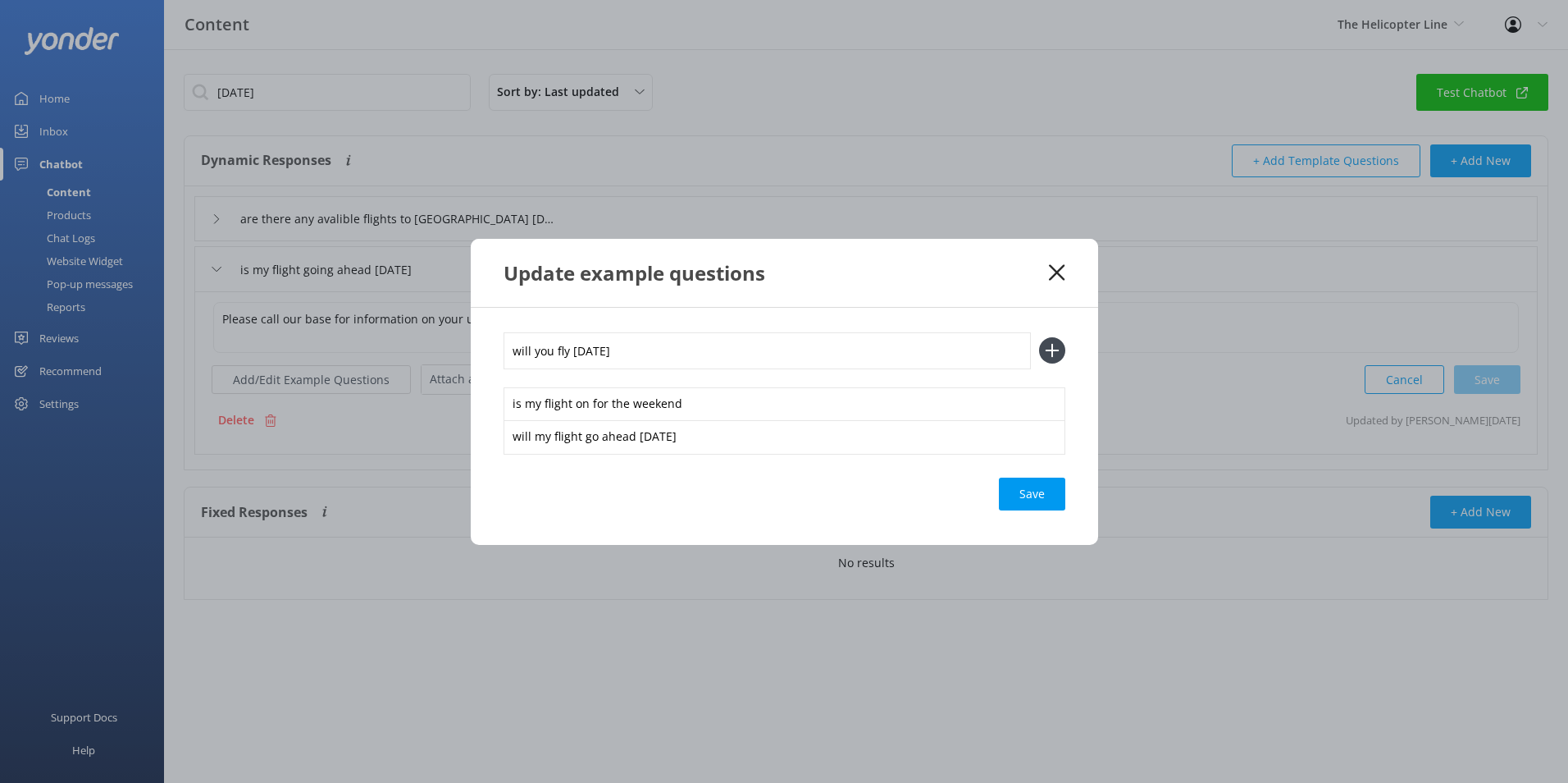
type input "will you fly [DATE]"
click at [1039, 337] on button at bounding box center [1052, 351] width 26 height 26
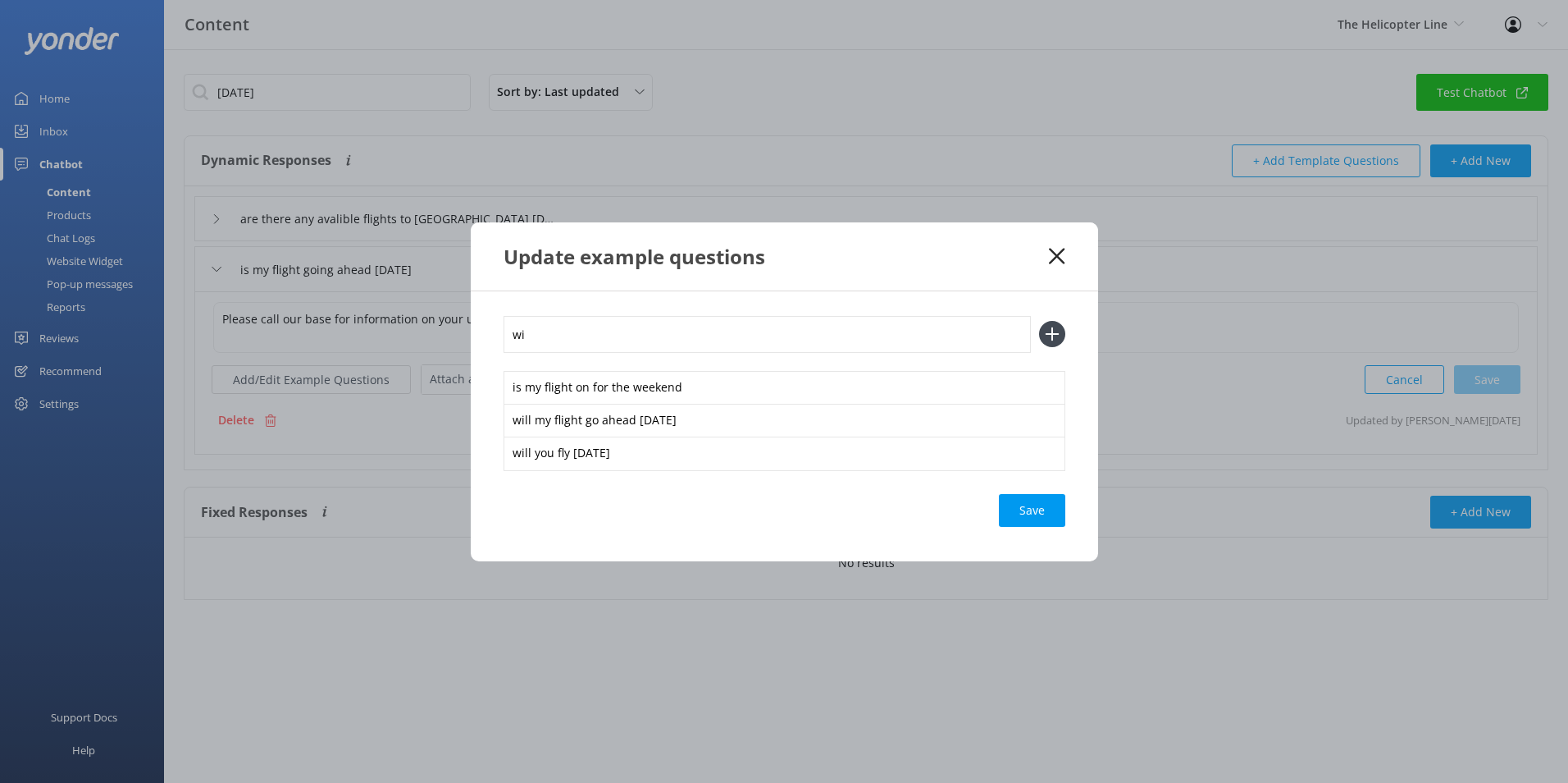
type input "w"
click at [1037, 503] on div "Save" at bounding box center [1032, 510] width 67 height 33
click at [1035, 514] on div "Loading.." at bounding box center [1032, 510] width 66 height 33
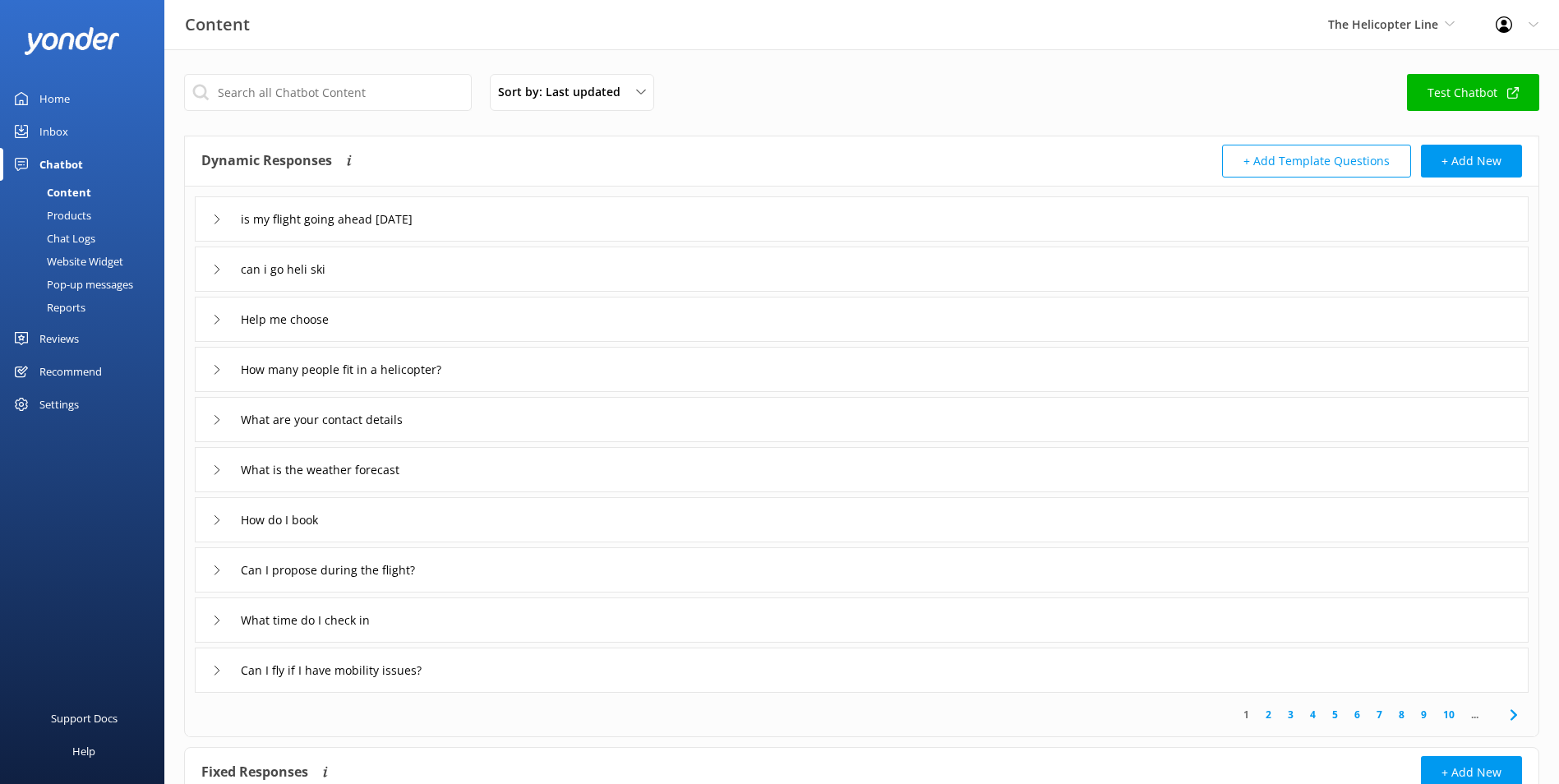
scroll to position [82, 0]
